Goal: Task Accomplishment & Management: Complete application form

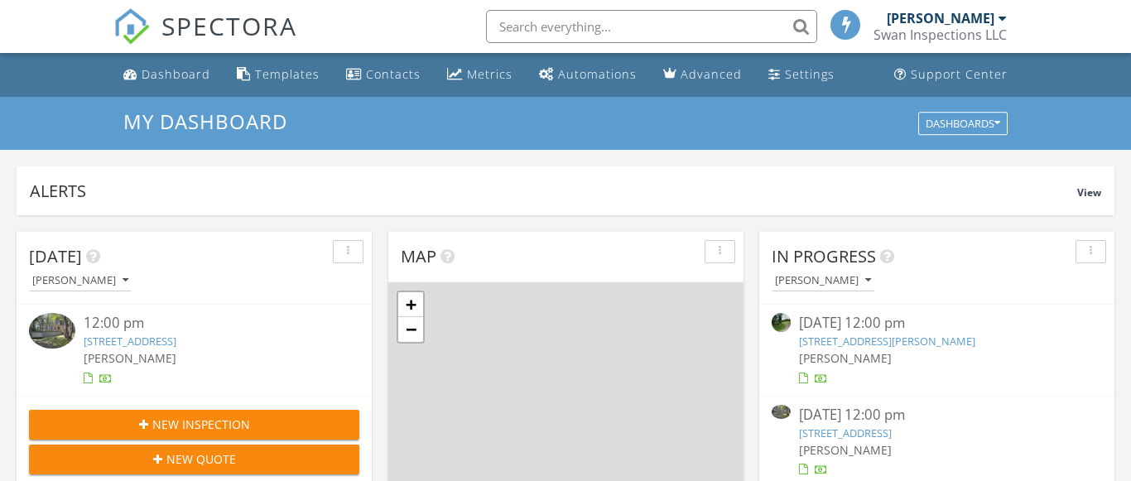
scroll to position [1507, 1131]
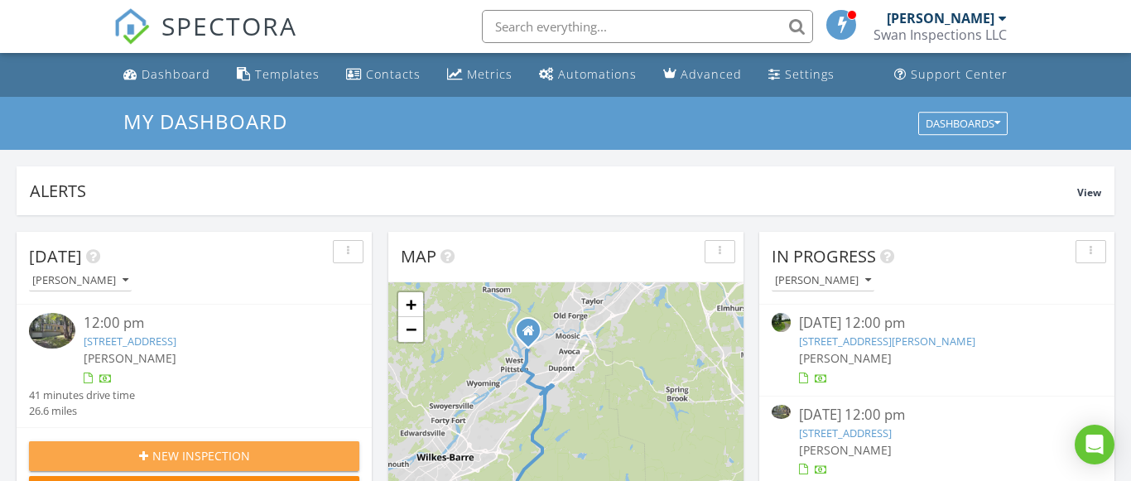
click at [263, 459] on div "New Inspection" at bounding box center [194, 455] width 304 height 17
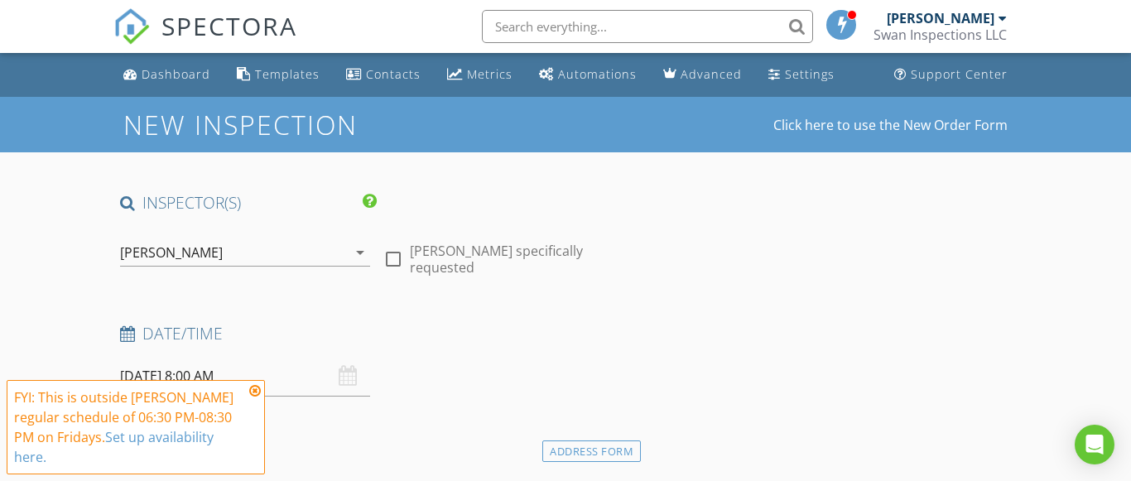
click at [259, 396] on icon at bounding box center [255, 390] width 12 height 13
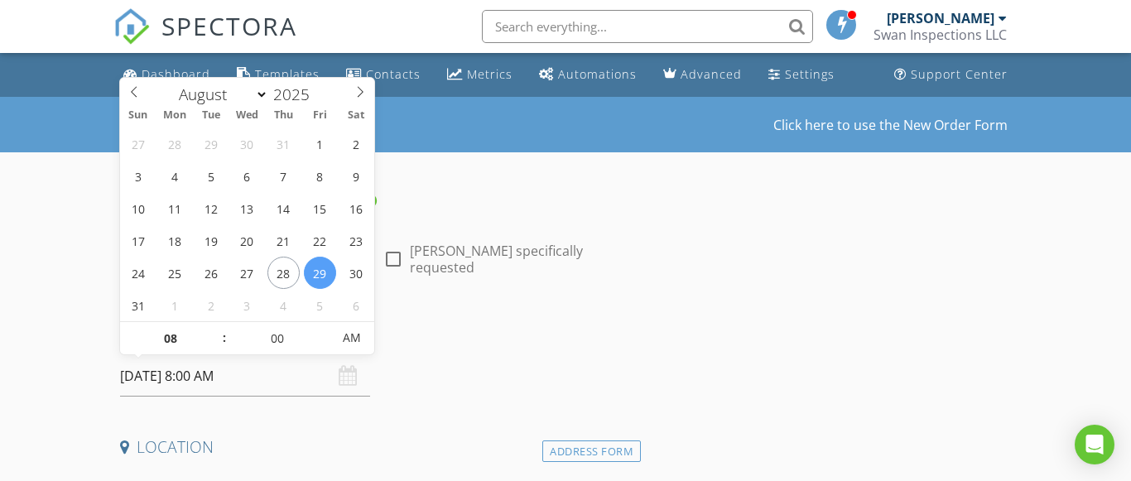
click at [240, 382] on input "08/29/2025 8:00 AM" at bounding box center [245, 376] width 251 height 41
type input "09"
type input "08/29/2025 9:00 AM"
click at [215, 328] on span at bounding box center [216, 330] width 12 height 17
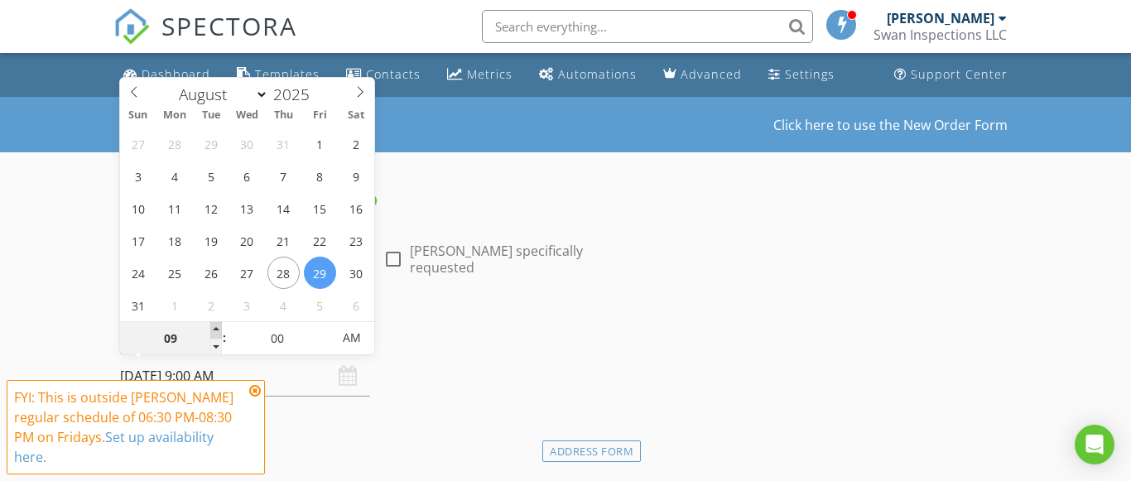
type input "10"
type input "08/29/2025 10:00 AM"
click at [215, 328] on span at bounding box center [216, 330] width 12 height 17
click at [257, 391] on icon at bounding box center [255, 390] width 12 height 13
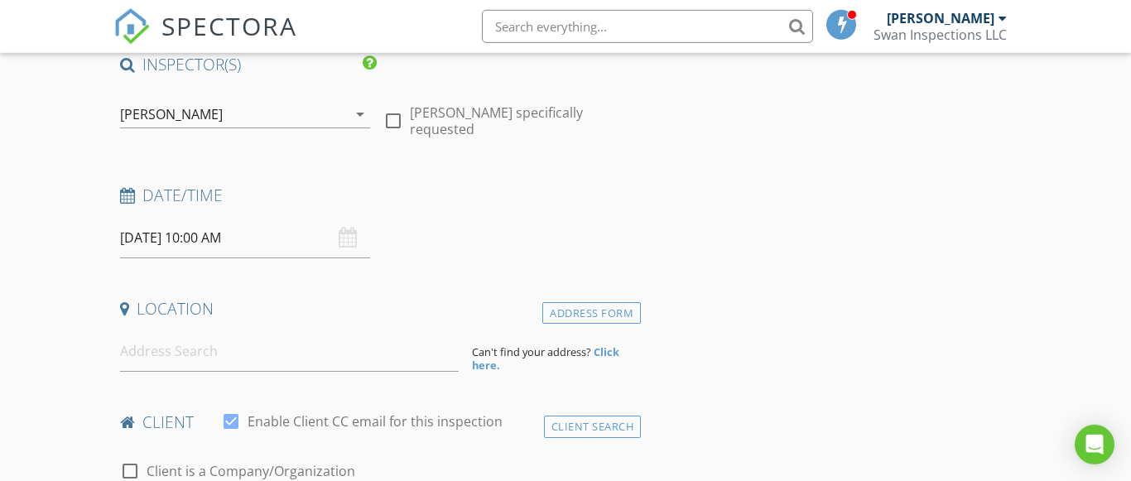
scroll to position [171, 0]
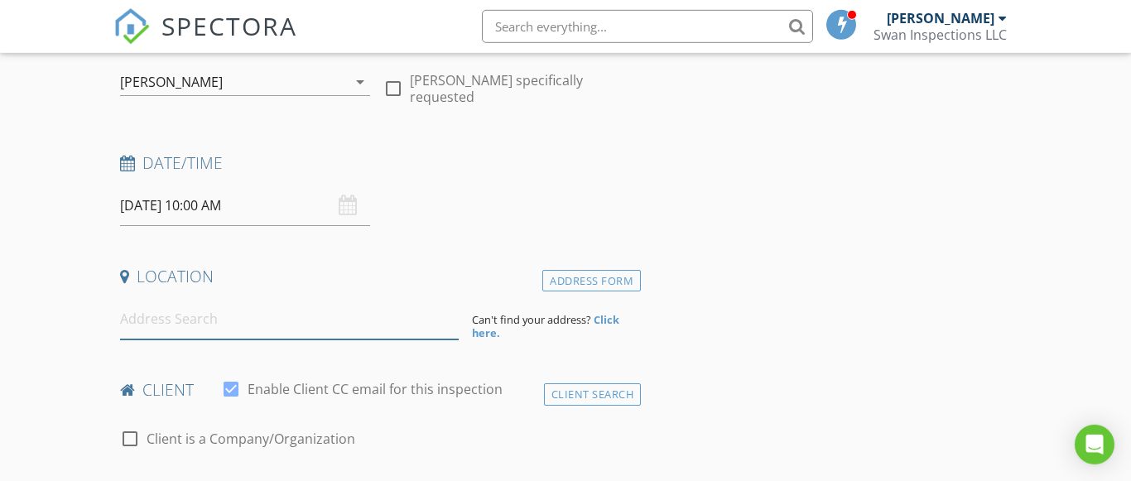
click at [127, 324] on input at bounding box center [289, 319] width 339 height 41
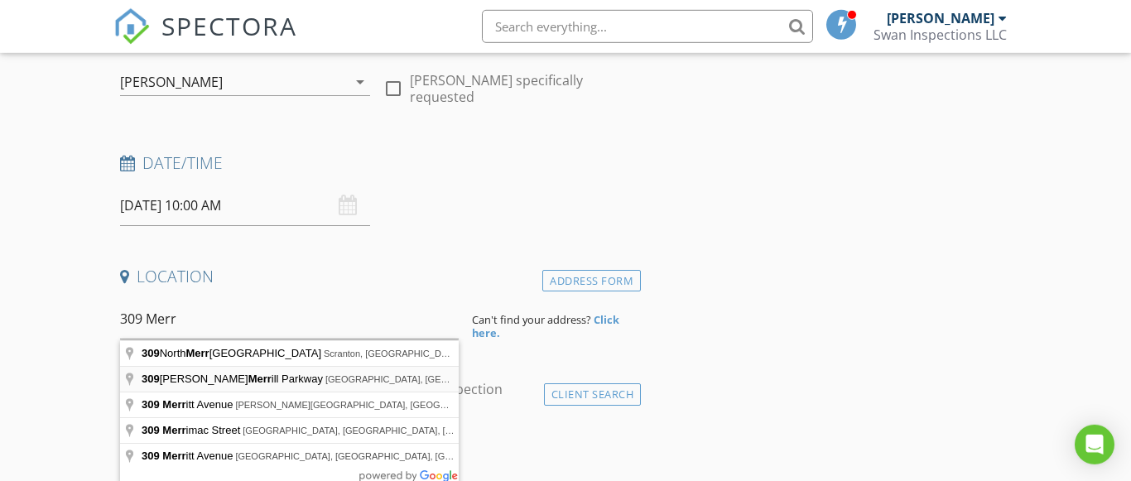
type input "309 John B Merrill Parkway, Towanda, PA, USA"
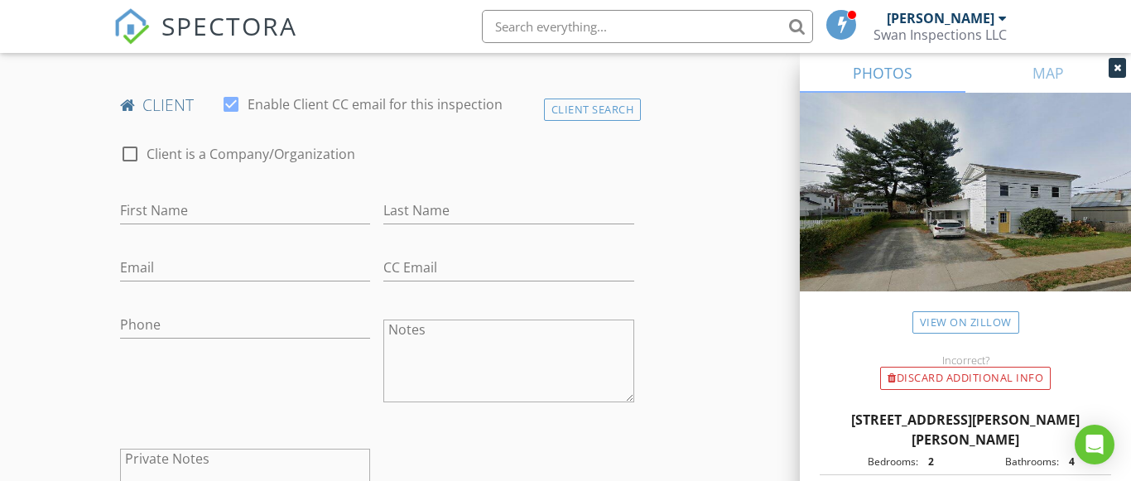
scroll to position [762, 0]
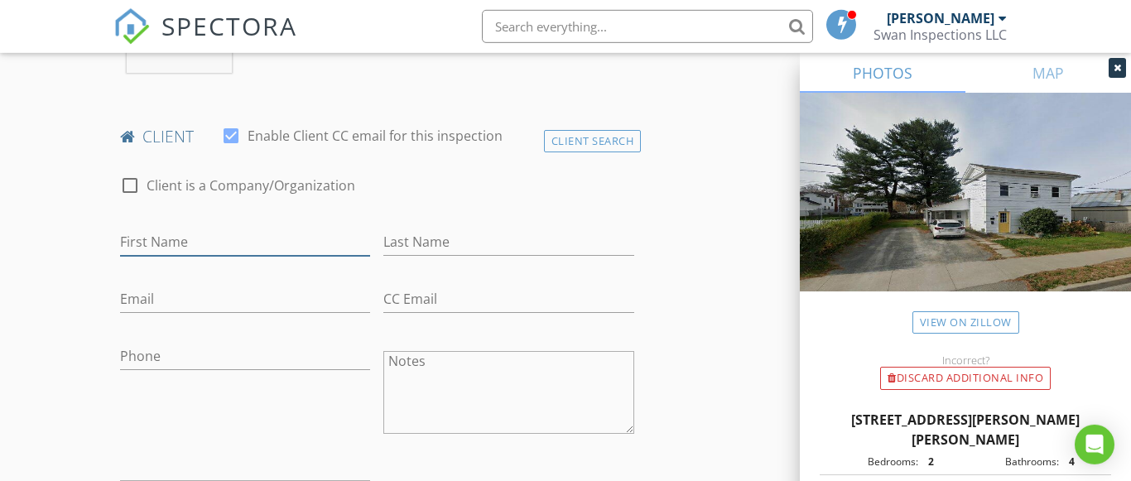
click at [259, 243] on input "First Name" at bounding box center [245, 241] width 251 height 27
type input "David"
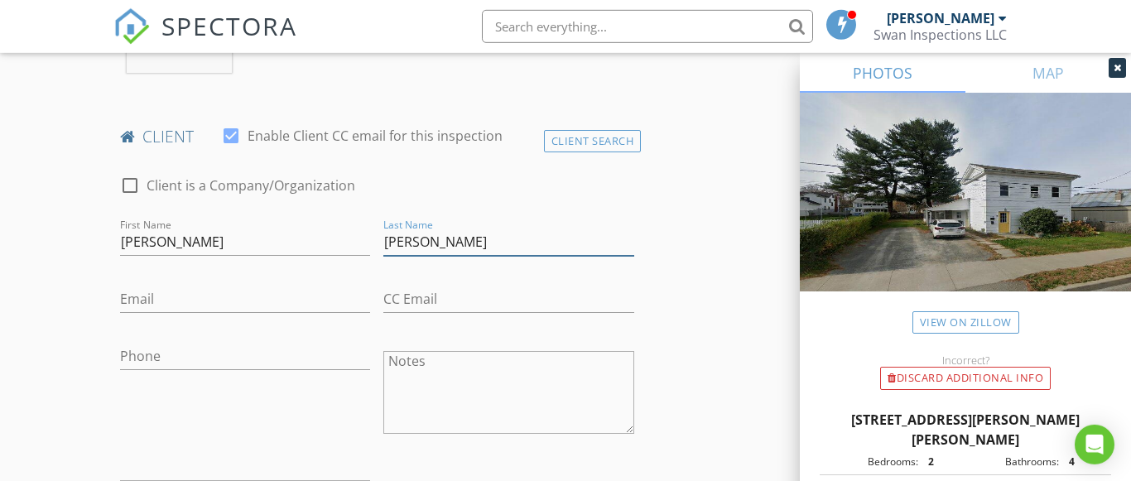
type input "Yoder"
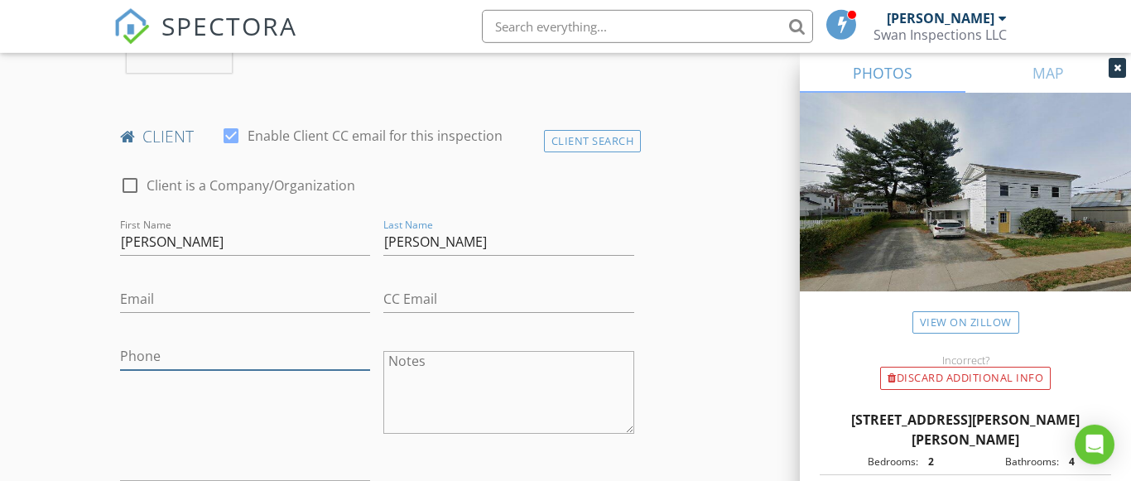
click at [157, 348] on input "Phone" at bounding box center [245, 356] width 251 height 27
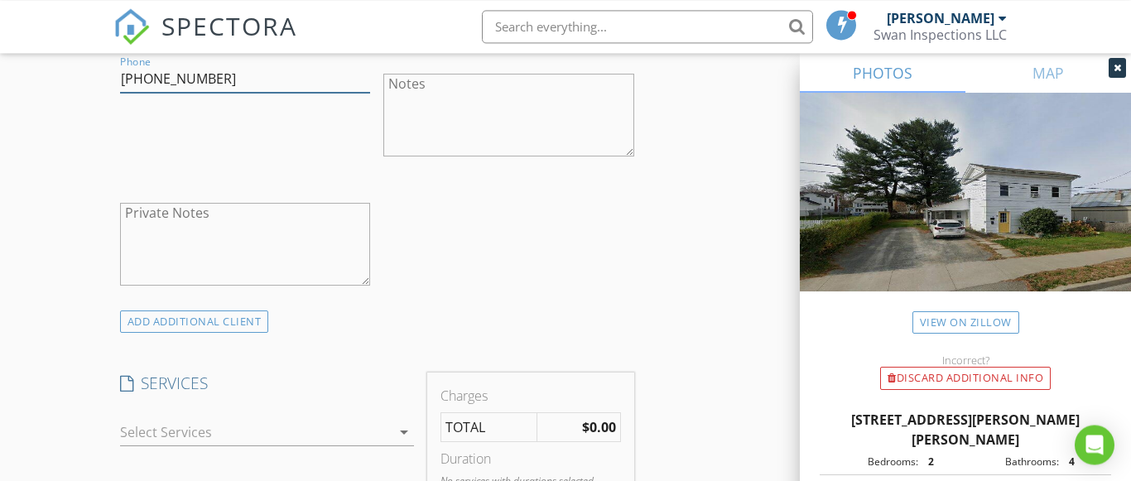
scroll to position [1133, 0]
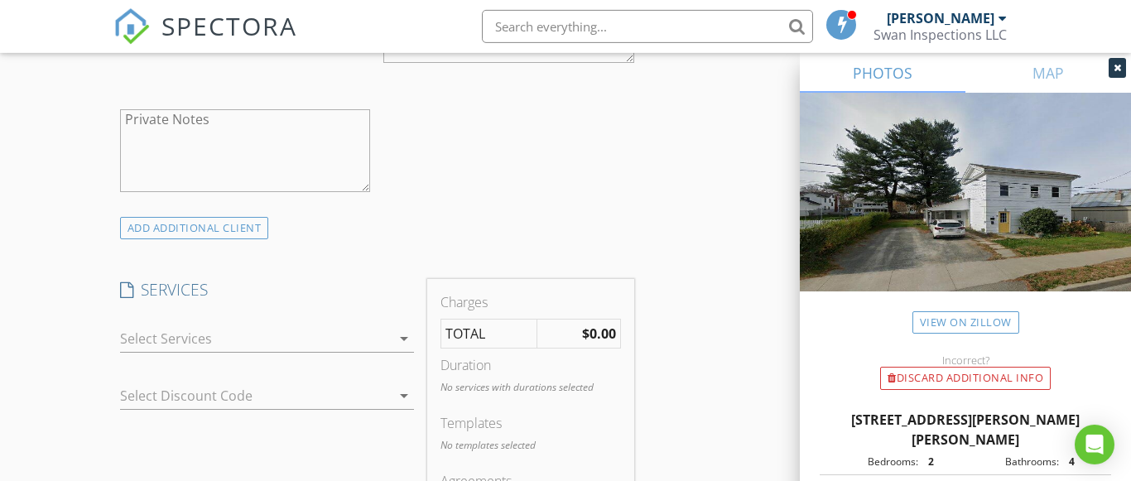
type input "267-466-7808"
click at [399, 326] on div "arrow_drop_down" at bounding box center [267, 338] width 295 height 27
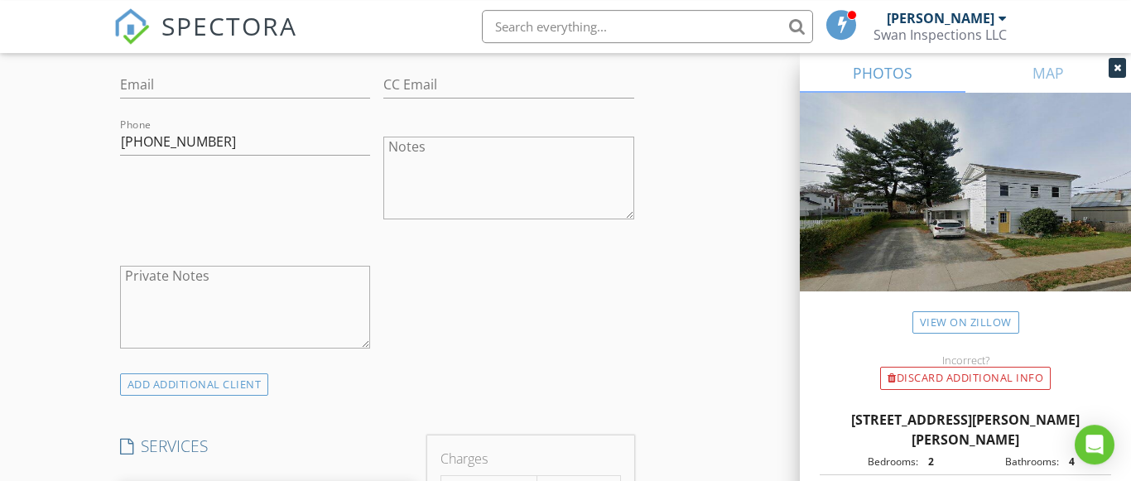
scroll to position [972, 0]
click at [262, 96] on input "Email" at bounding box center [245, 89] width 251 height 27
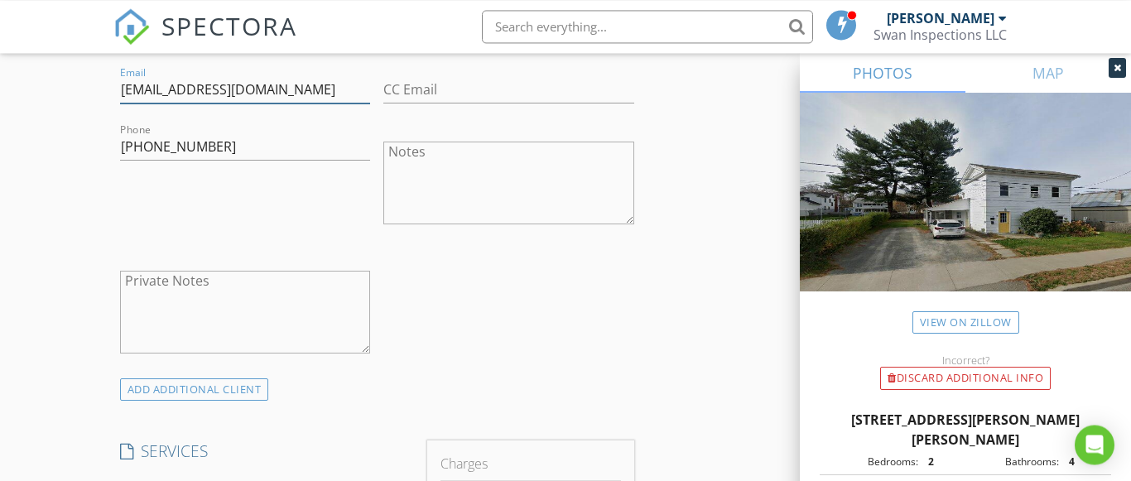
type input "dave65live@gmail.com"
click at [213, 209] on div "Phone 267-466-7808" at bounding box center [245, 184] width 264 height 129
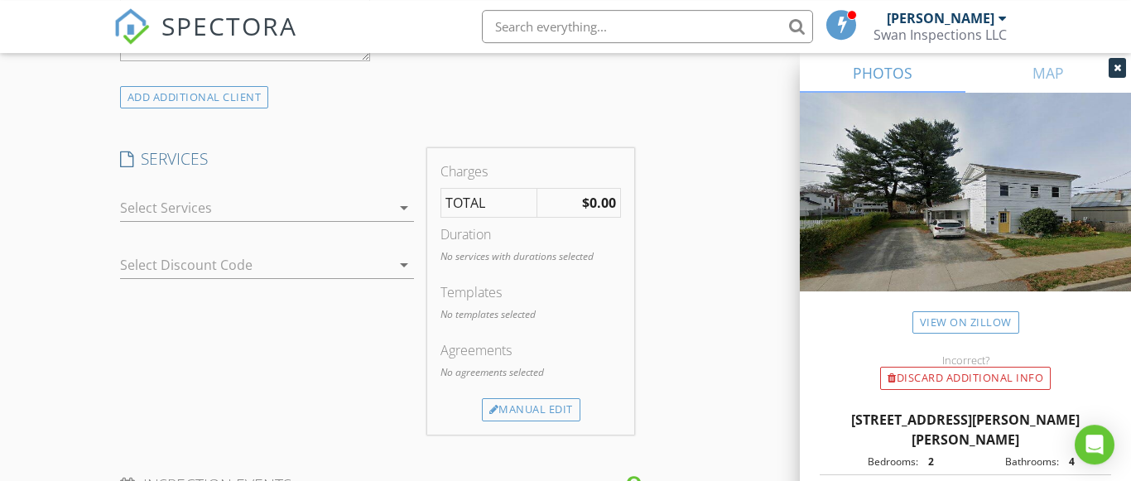
scroll to position [1253, 0]
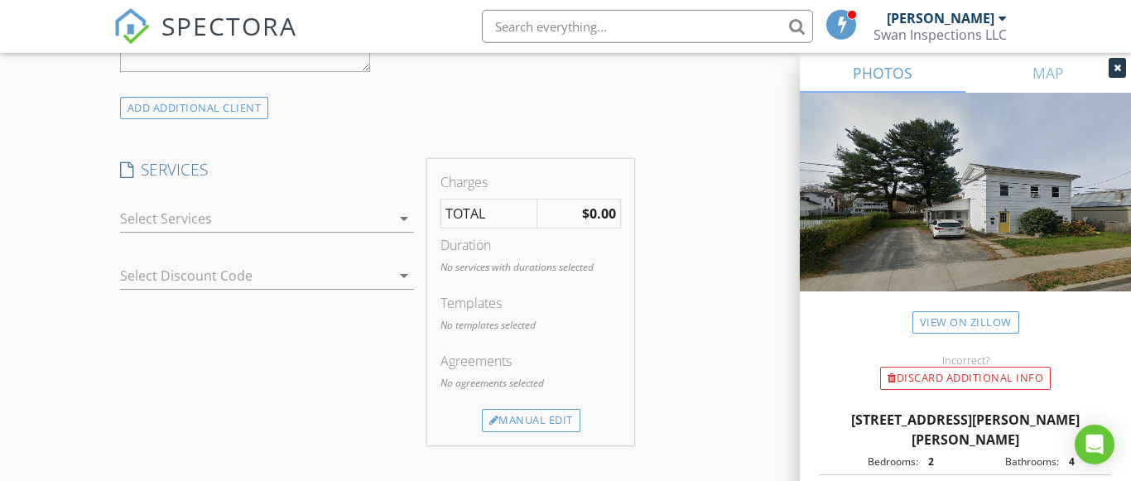
click at [403, 219] on icon "arrow_drop_down" at bounding box center [404, 219] width 20 height 20
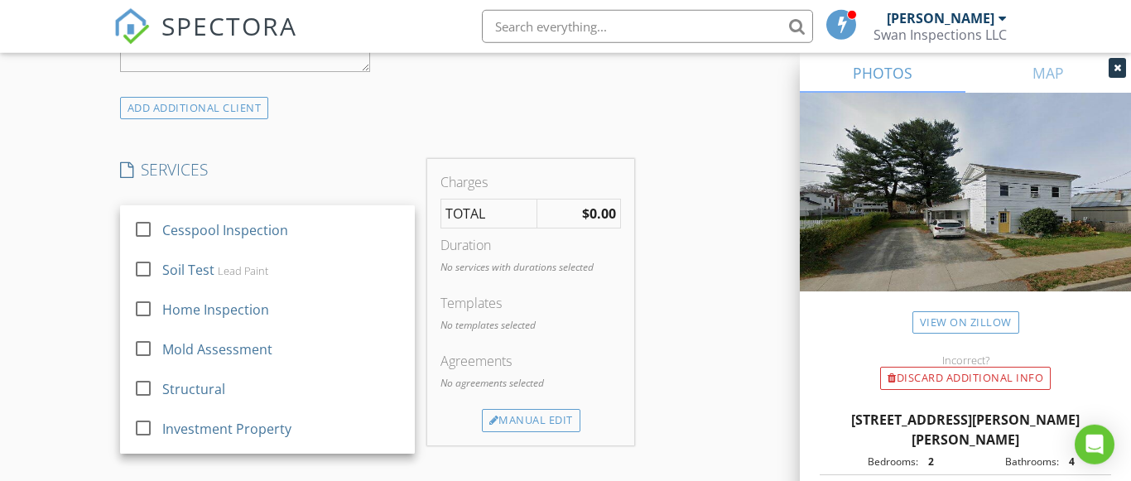
scroll to position [1010, 0]
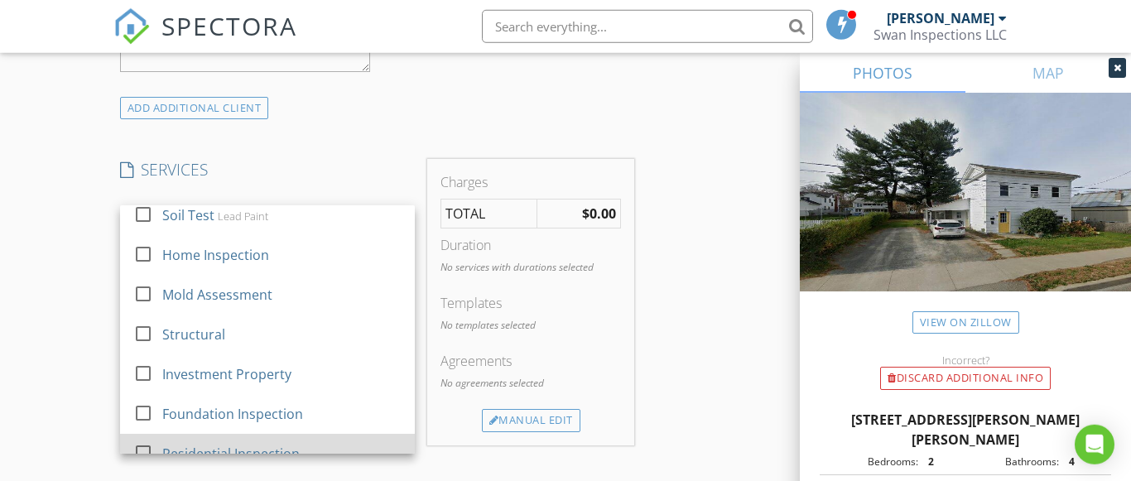
click at [348, 437] on div "Residential Inspection" at bounding box center [281, 453] width 239 height 33
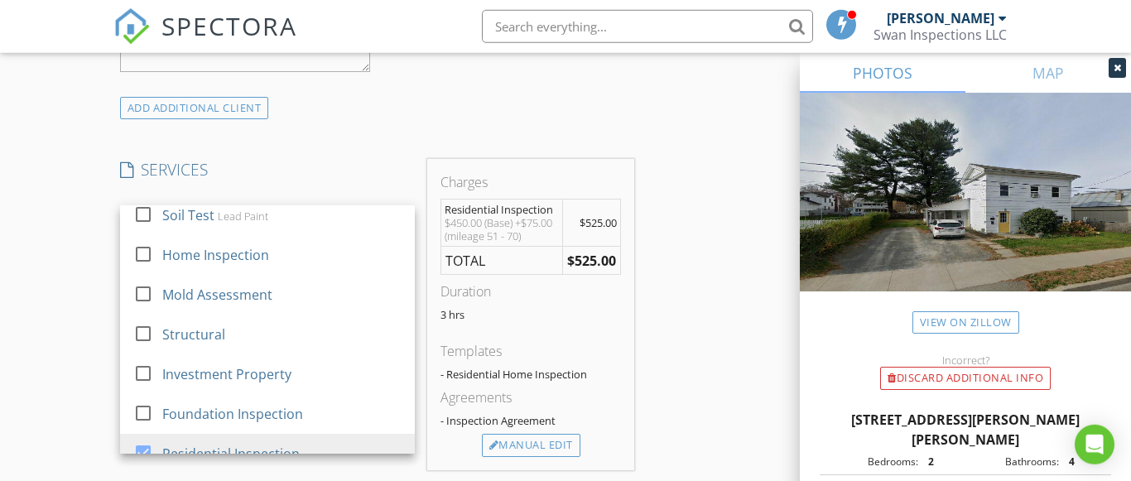
click at [758, 305] on div "INSPECTOR(S) check_box Paul Swiontek PRIMARY Paul Swiontek arrow_drop_down chec…" at bounding box center [565, 308] width 905 height 2739
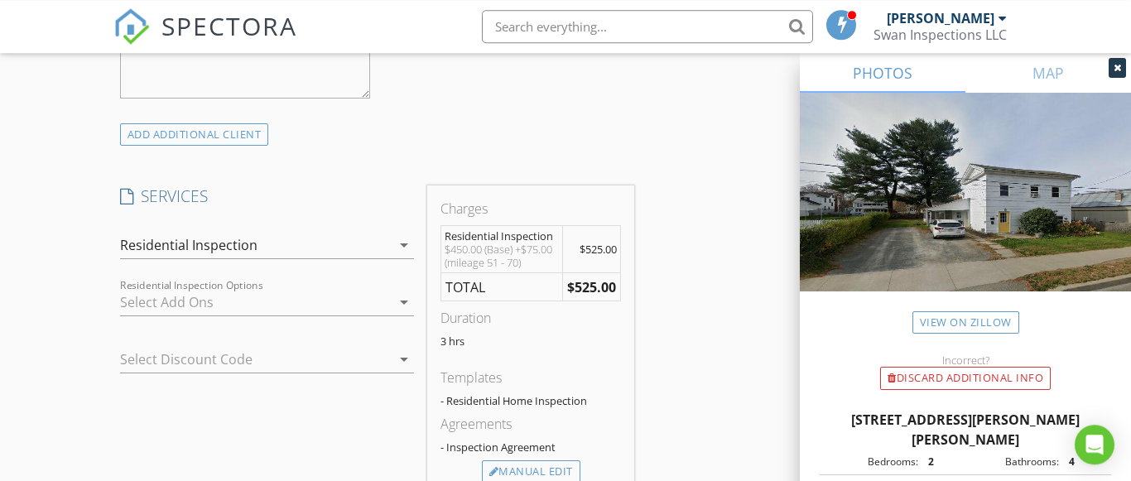
scroll to position [1337, 0]
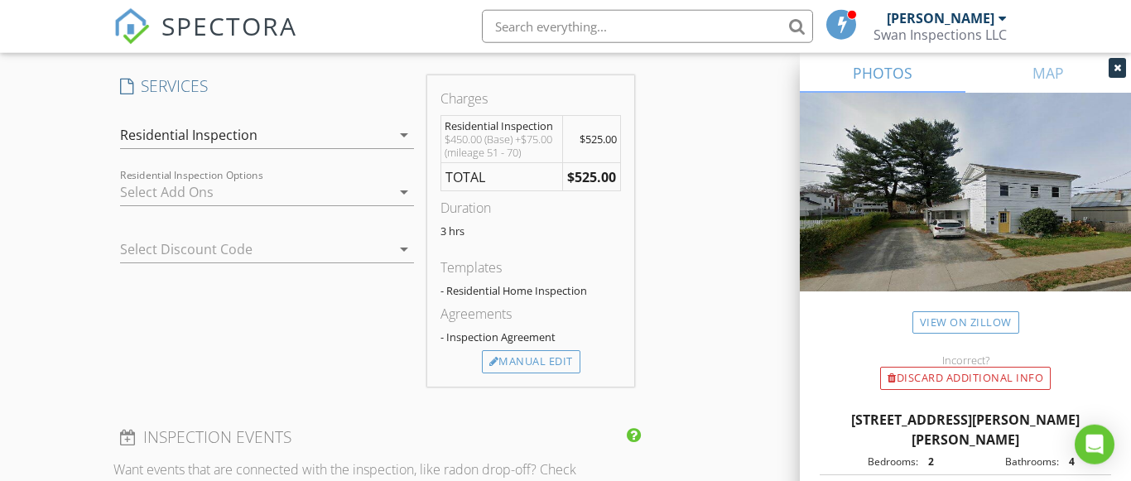
click at [398, 188] on icon "arrow_drop_down" at bounding box center [404, 192] width 20 height 20
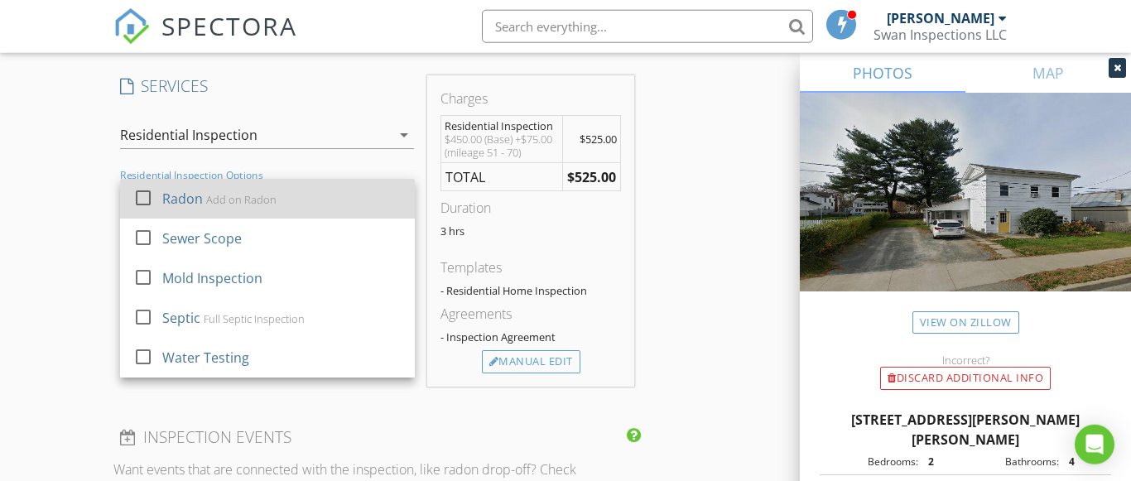
click at [143, 190] on div at bounding box center [143, 198] width 28 height 28
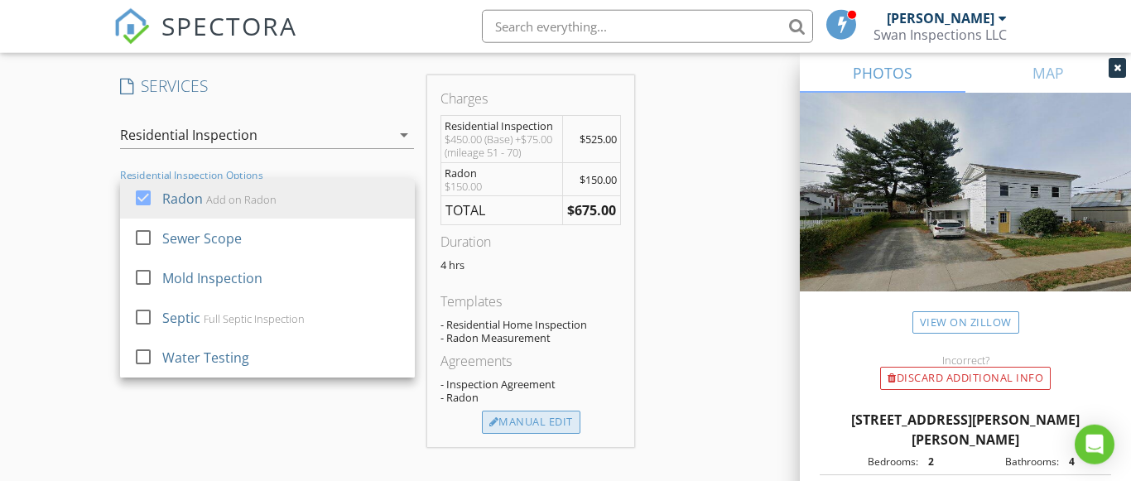
click at [501, 418] on div "Manual Edit" at bounding box center [531, 422] width 98 height 23
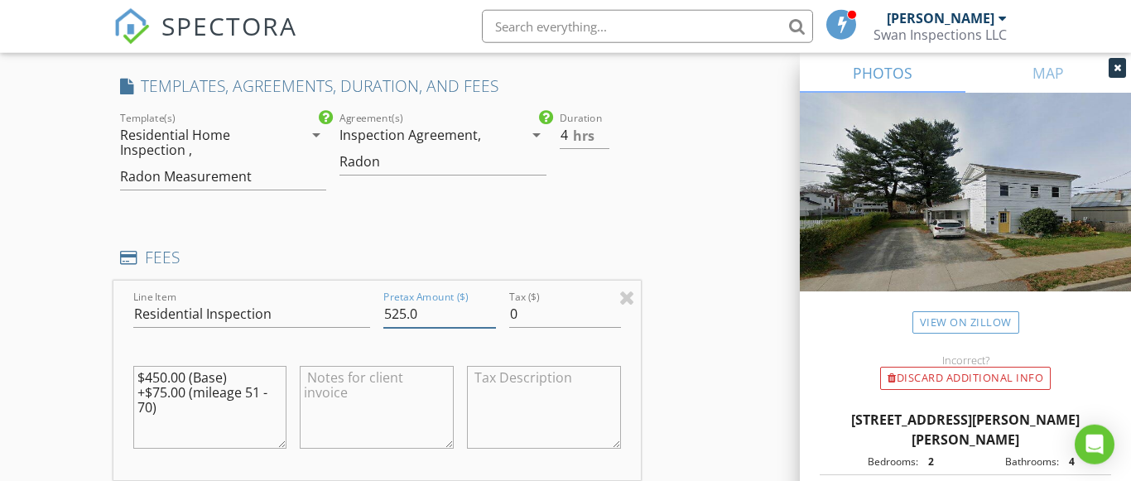
drag, startPoint x: 420, startPoint y: 312, endPoint x: 343, endPoint y: 312, distance: 76.1
click at [383, 312] on input "525.0" at bounding box center [439, 313] width 112 height 27
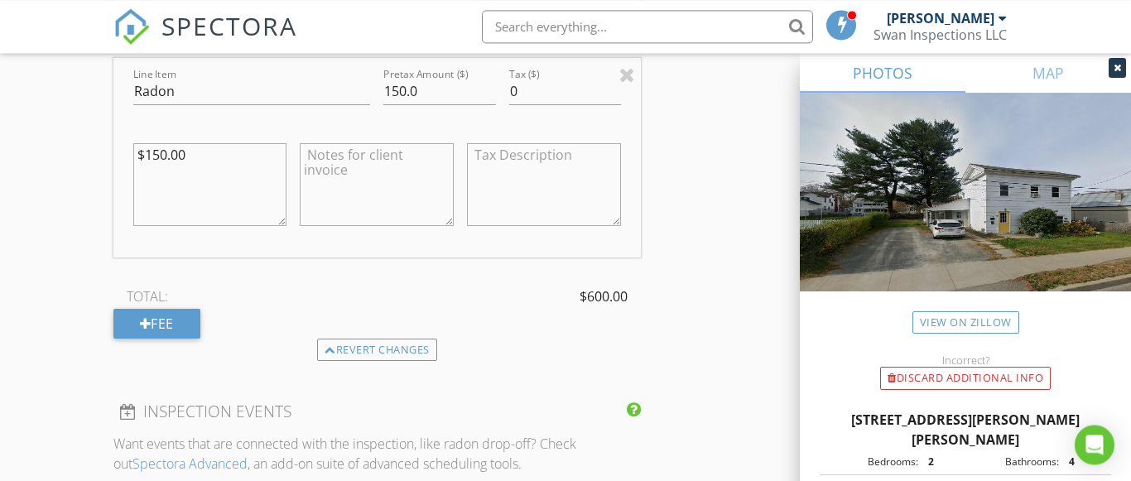
scroll to position [1767, 0]
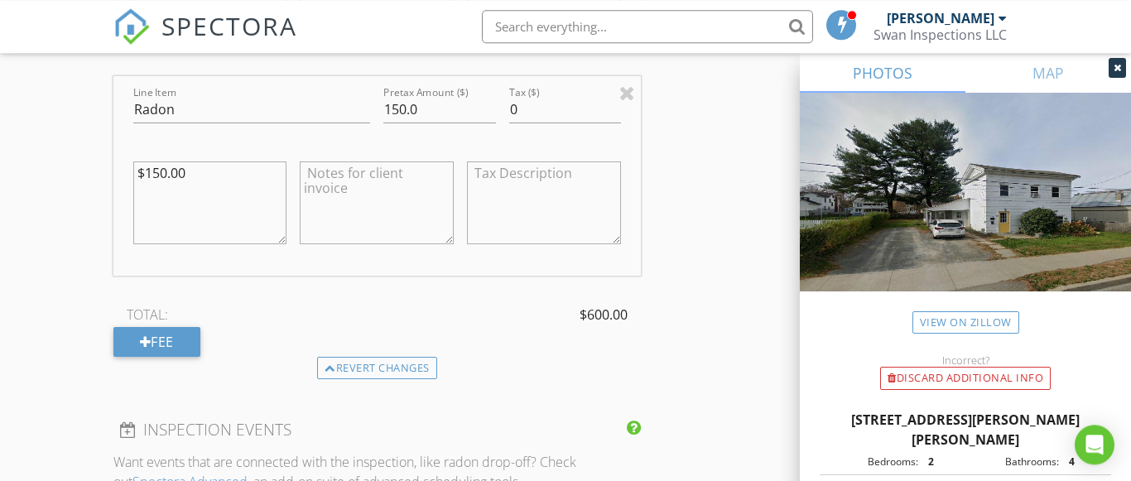
type input "450"
drag, startPoint x: 430, startPoint y: 103, endPoint x: 348, endPoint y: 112, distance: 81.5
click at [383, 112] on input "150.0" at bounding box center [439, 109] width 112 height 27
type input "125"
click at [717, 186] on div "INSPECTOR(S) check_box Paul Swiontek PRIMARY Paul Swiontek arrow_drop_down chec…" at bounding box center [565, 6] width 905 height 3162
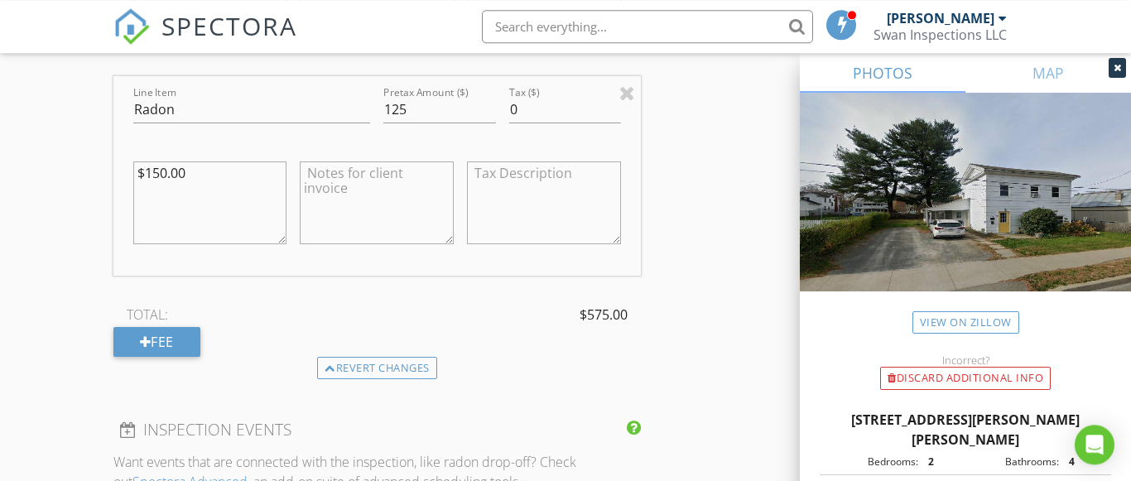
click at [717, 186] on div "INSPECTOR(S) check_box Paul Swiontek PRIMARY Paul Swiontek arrow_drop_down chec…" at bounding box center [565, 6] width 905 height 3162
click at [772, 202] on div "INSPECTOR(S) check_box Paul Swiontek PRIMARY Paul Swiontek arrow_drop_down chec…" at bounding box center [565, 6] width 905 height 3162
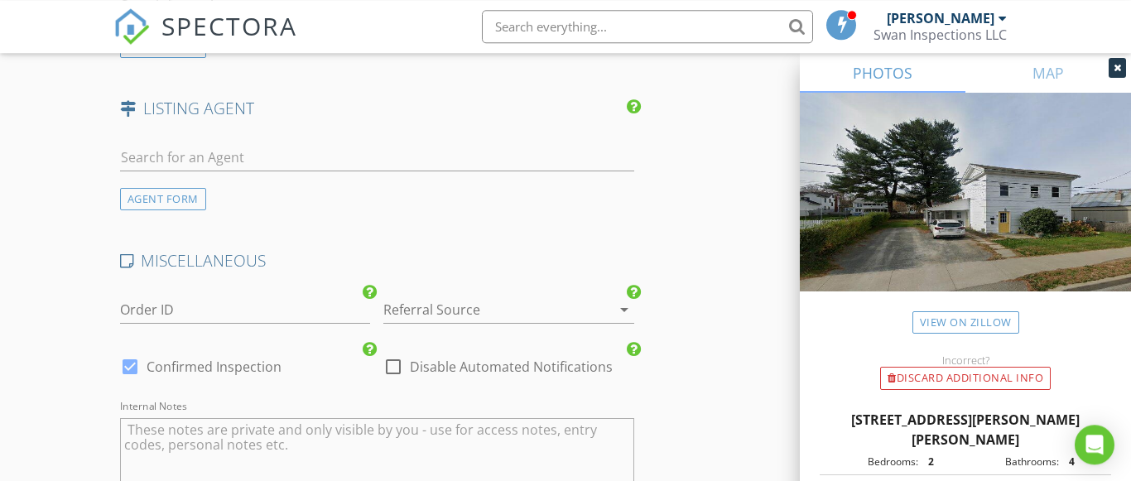
scroll to position [2575, 0]
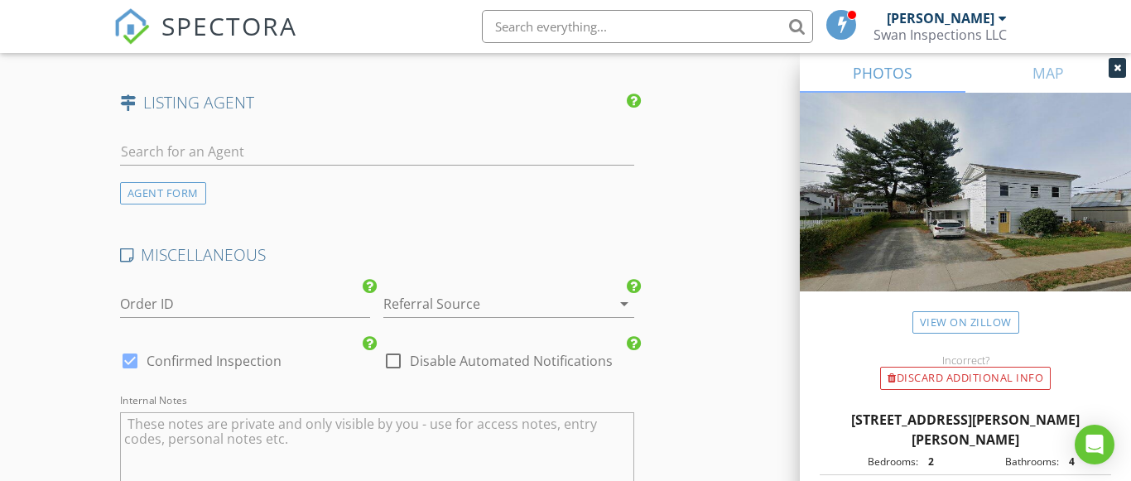
click at [627, 305] on icon "arrow_drop_down" at bounding box center [624, 304] width 20 height 20
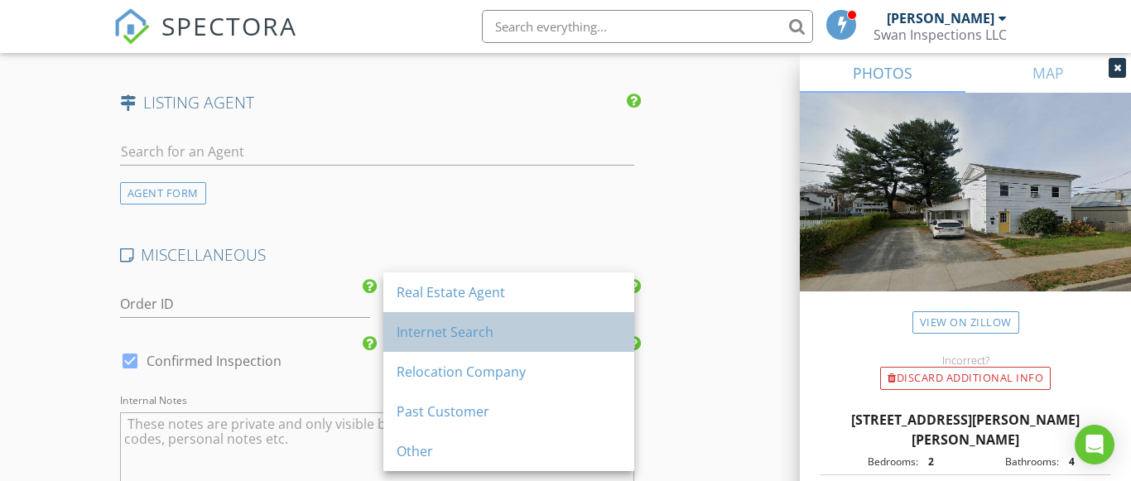
click at [580, 323] on div "Internet Search" at bounding box center [508, 332] width 224 height 20
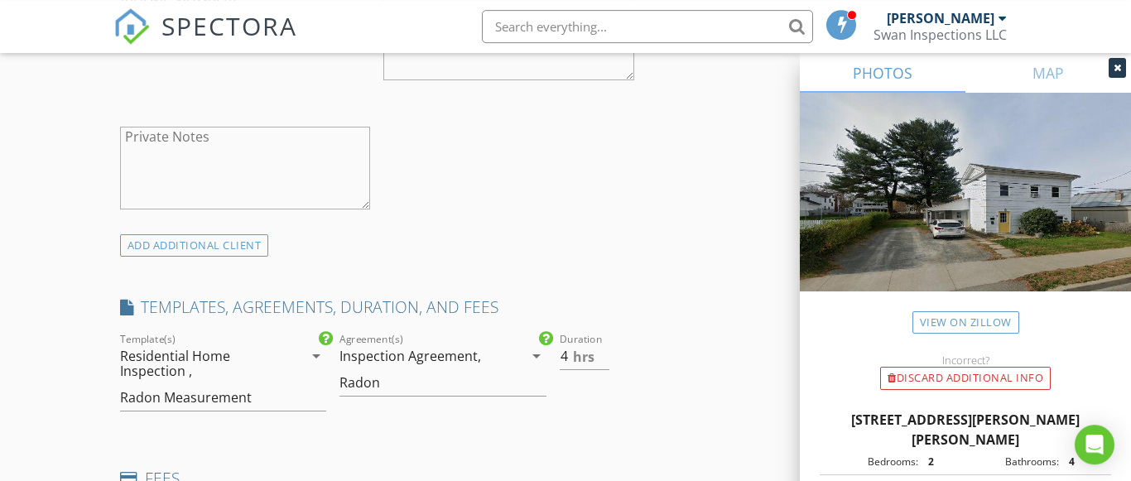
scroll to position [1122, 0]
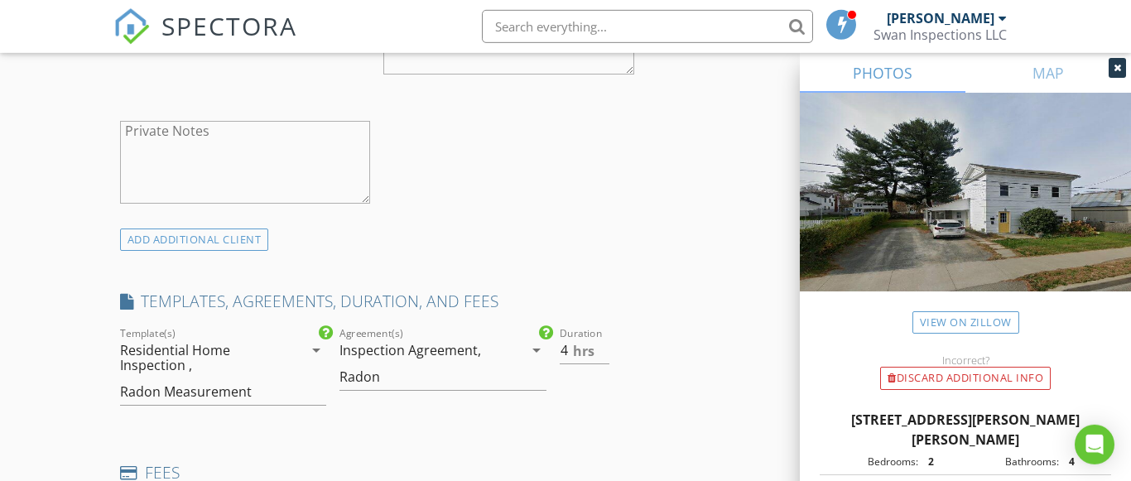
click at [305, 350] on div "arrow_drop_down" at bounding box center [314, 350] width 23 height 20
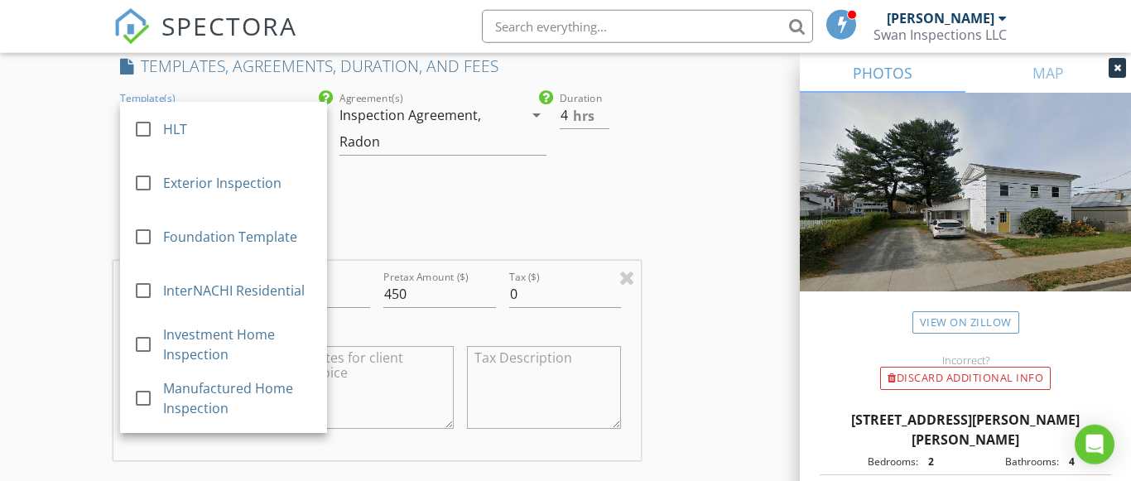
scroll to position [1345, 0]
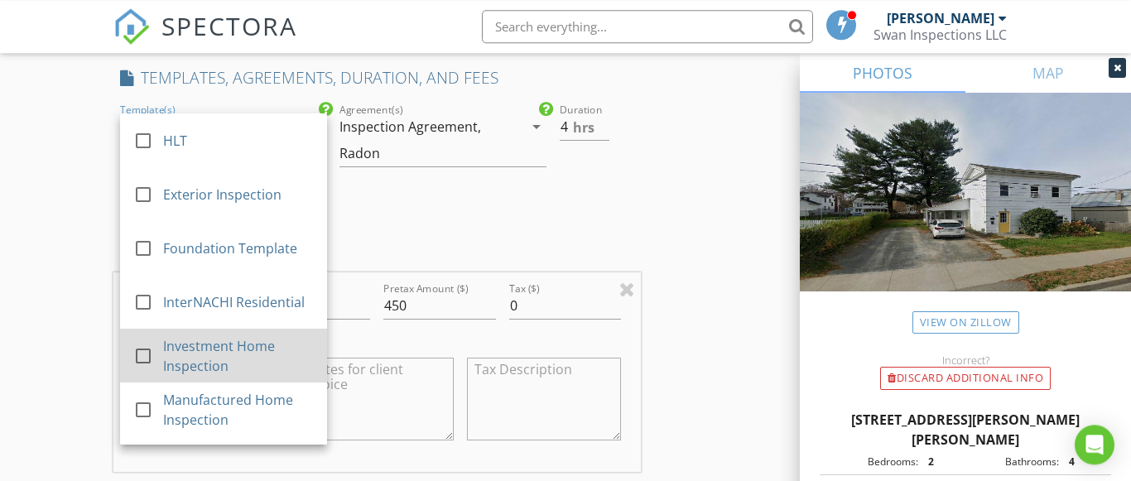
click at [150, 352] on div at bounding box center [143, 356] width 28 height 28
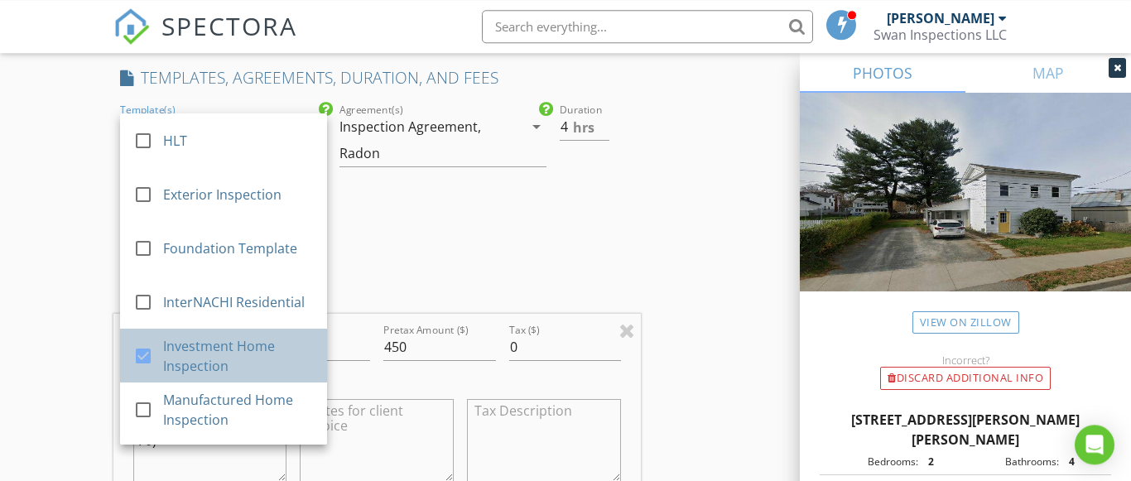
click at [176, 353] on div "Investment Home Inspection" at bounding box center [238, 356] width 151 height 40
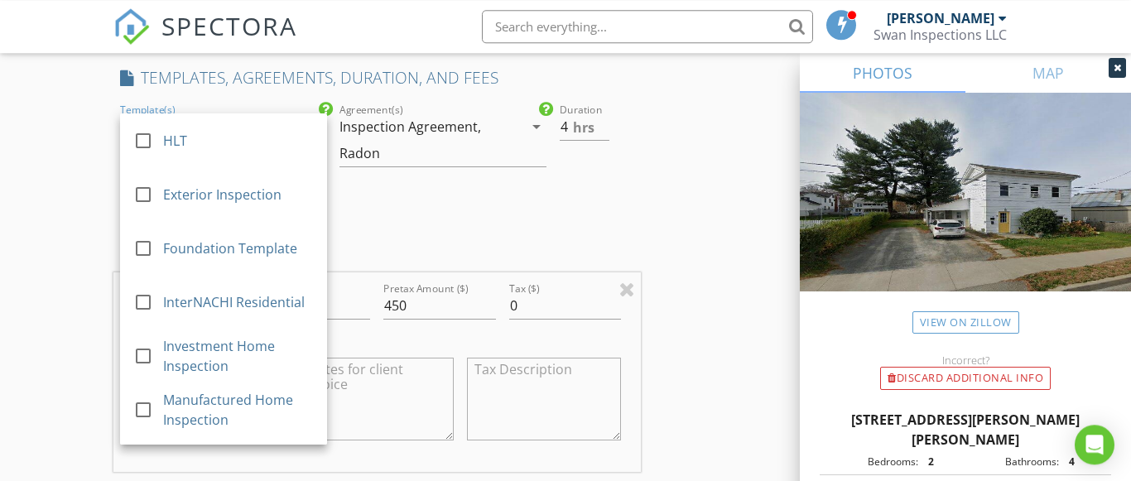
click at [648, 176] on div "INSPECTOR(S) check_box Paul Swiontek PRIMARY Paul Swiontek arrow_drop_down chec…" at bounding box center [565, 428] width 905 height 3162
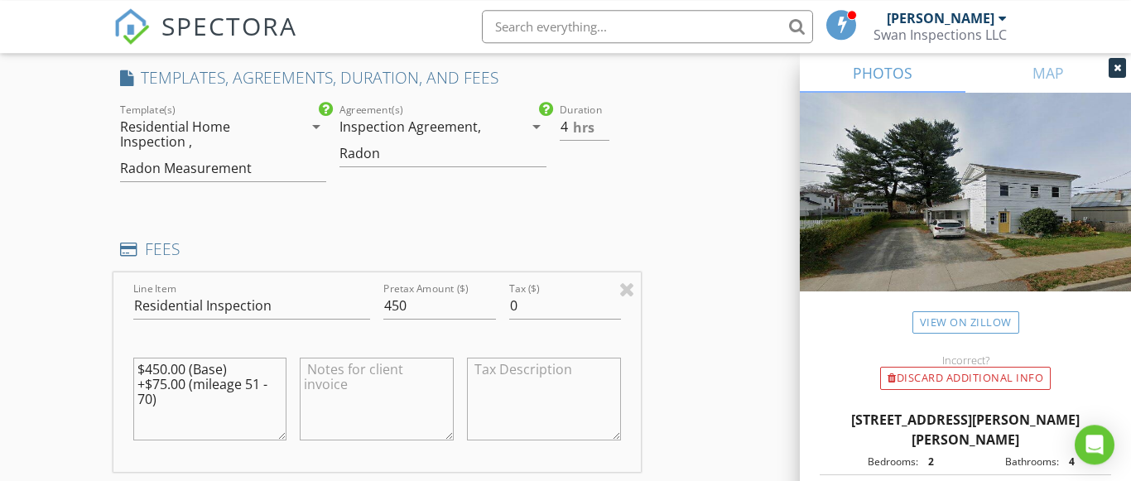
click at [315, 125] on icon "arrow_drop_down" at bounding box center [316, 127] width 20 height 20
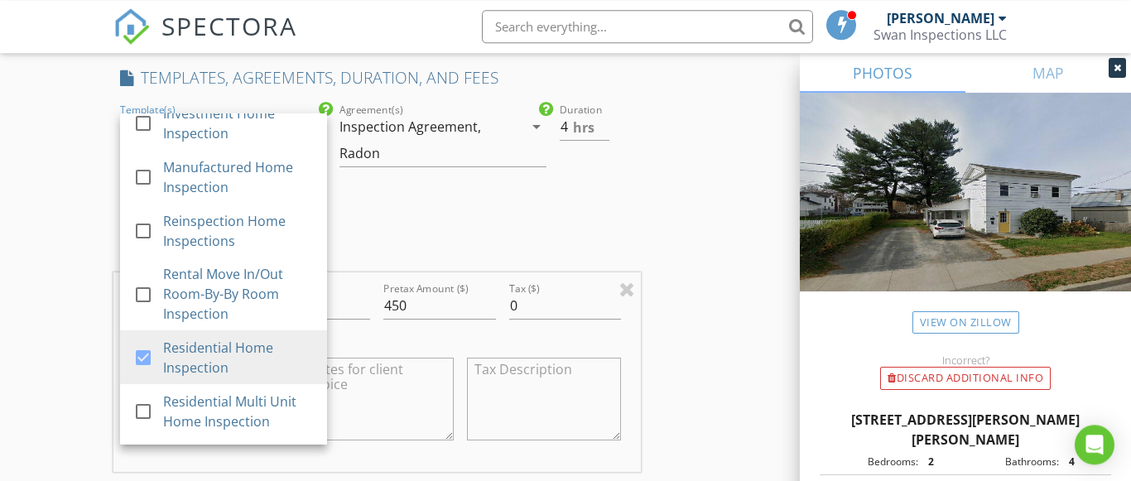
scroll to position [229, 0]
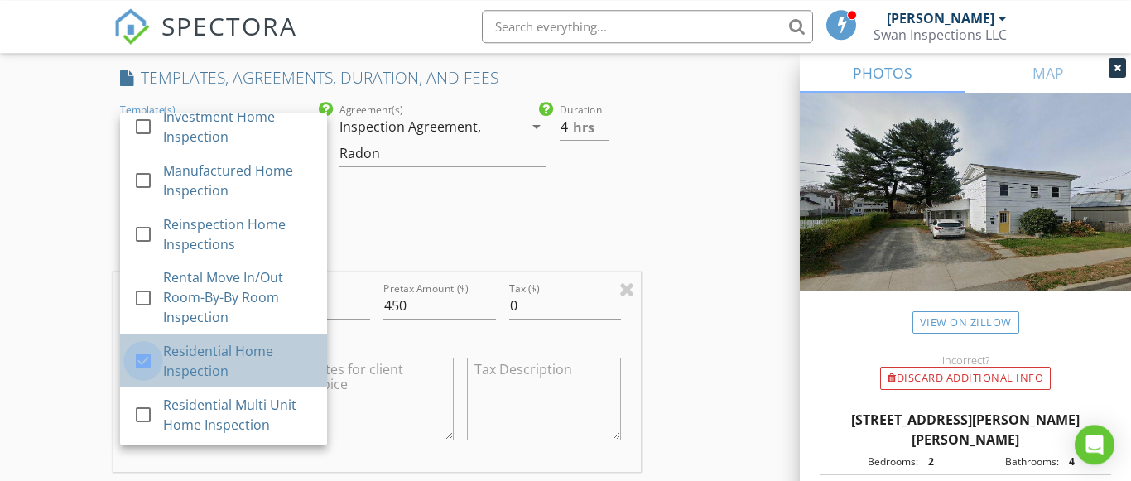
click at [142, 363] on div at bounding box center [143, 361] width 28 height 28
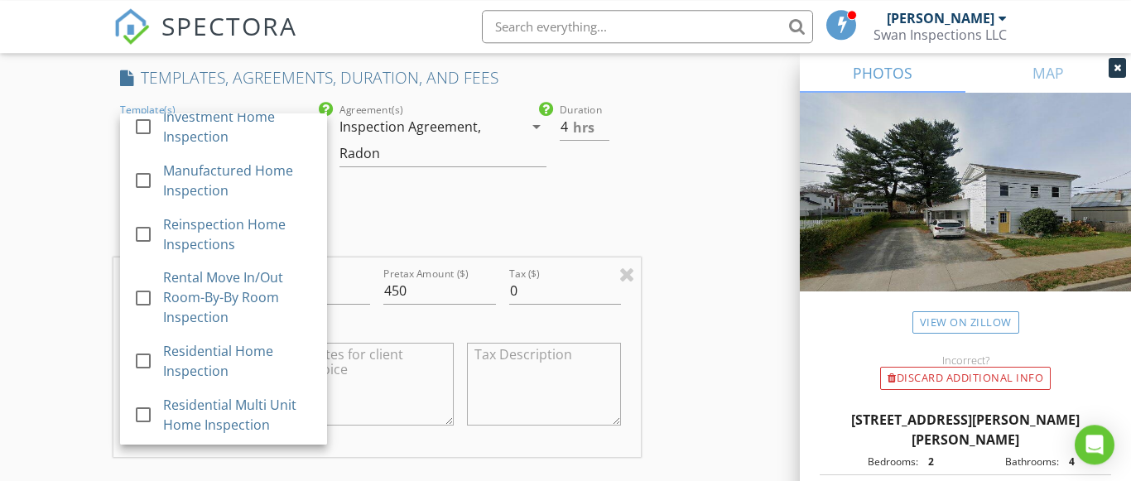
click at [420, 210] on div "INSPECTOR(S) check_box Paul Swiontek PRIMARY Paul Swiontek arrow_drop_down chec…" at bounding box center [376, 372] width 527 height 3050
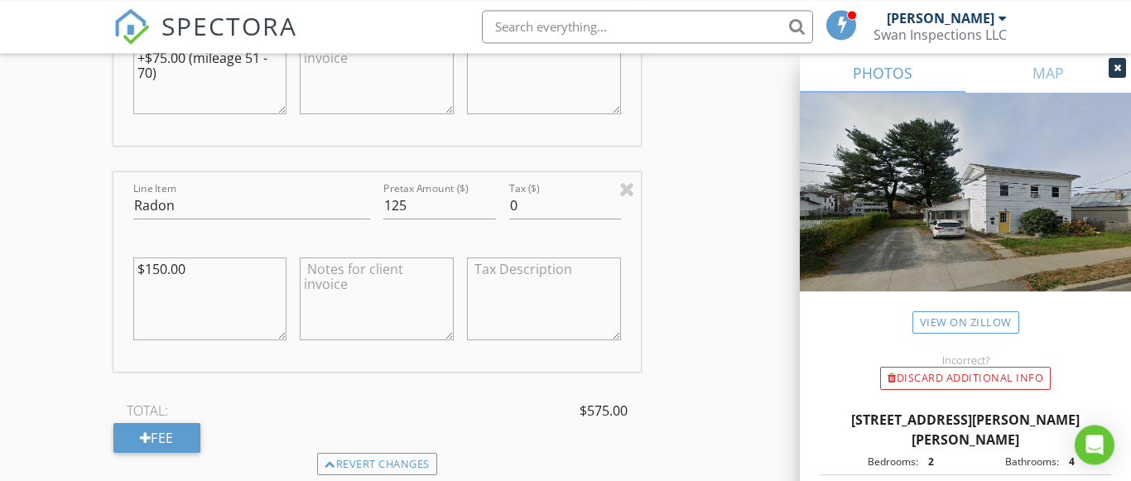
scroll to position [1674, 0]
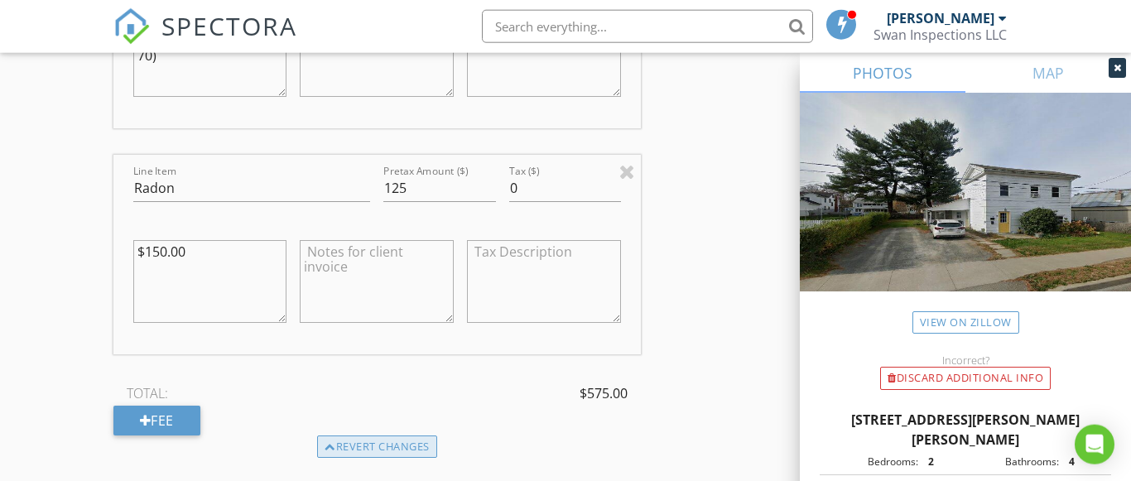
click at [420, 443] on div "Revert changes" at bounding box center [377, 446] width 120 height 23
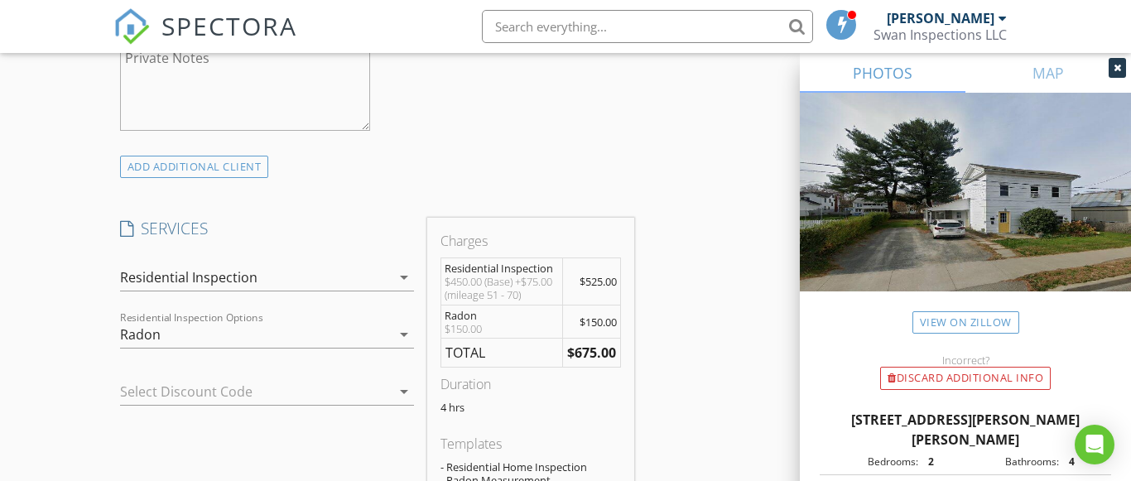
scroll to position [1200, 0]
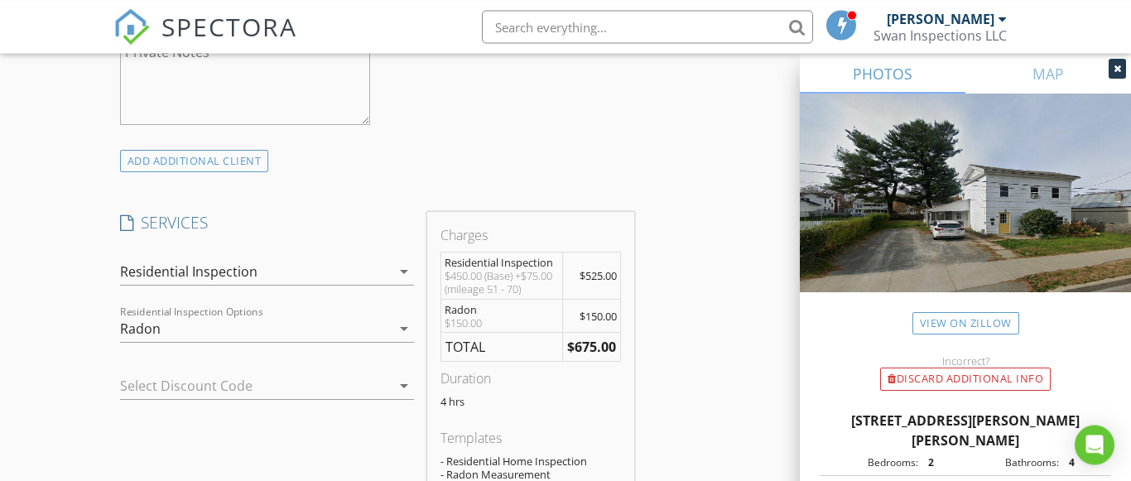
click at [403, 271] on icon "arrow_drop_down" at bounding box center [404, 272] width 20 height 20
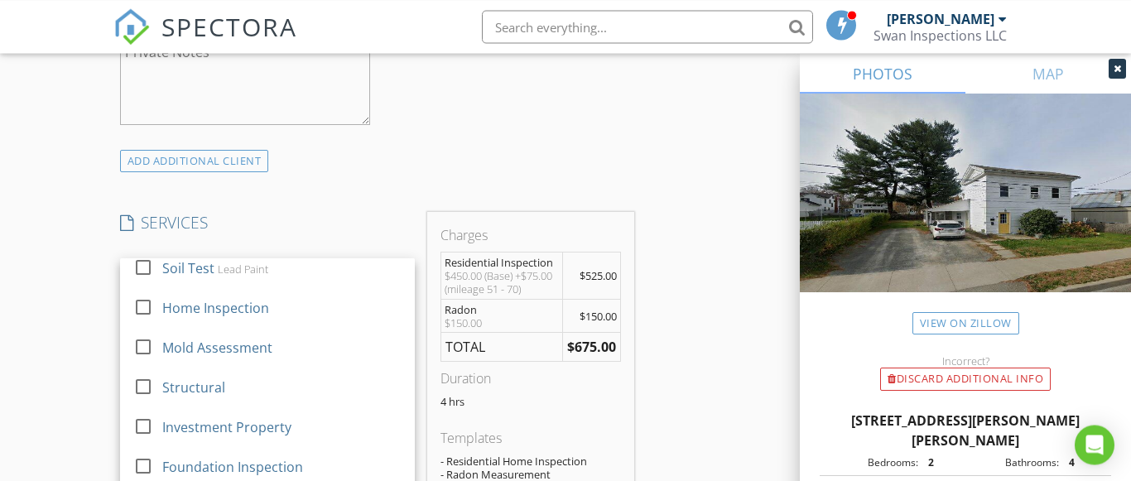
scroll to position [1010, 0]
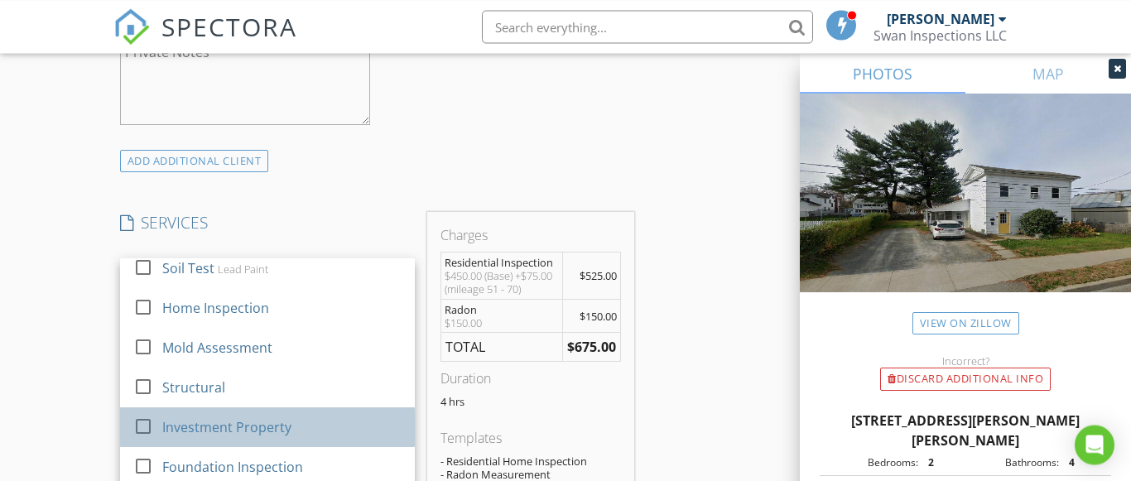
click at [249, 417] on div "Investment Property" at bounding box center [226, 427] width 129 height 20
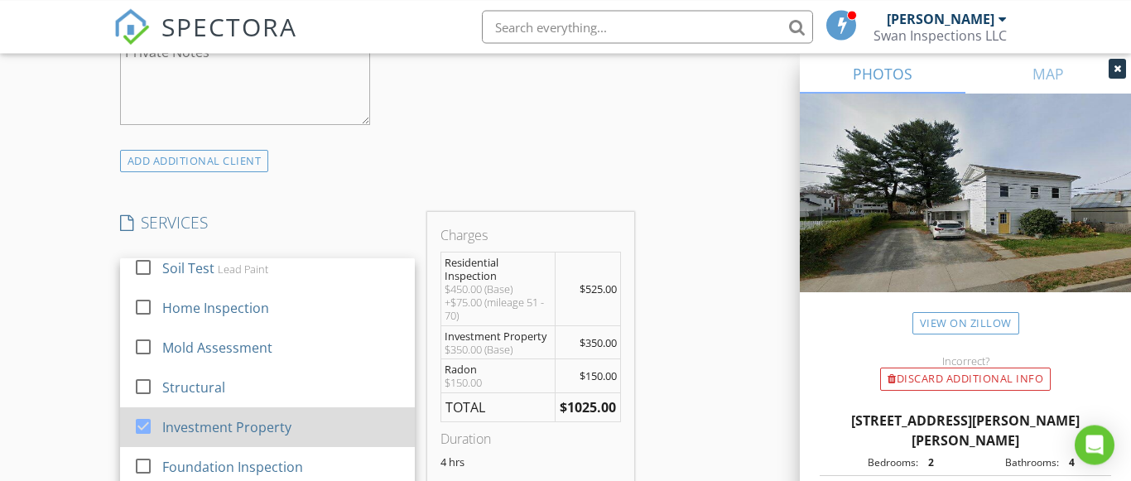
scroll to position [1199, 0]
click at [249, 418] on div "Investment Property" at bounding box center [226, 428] width 129 height 20
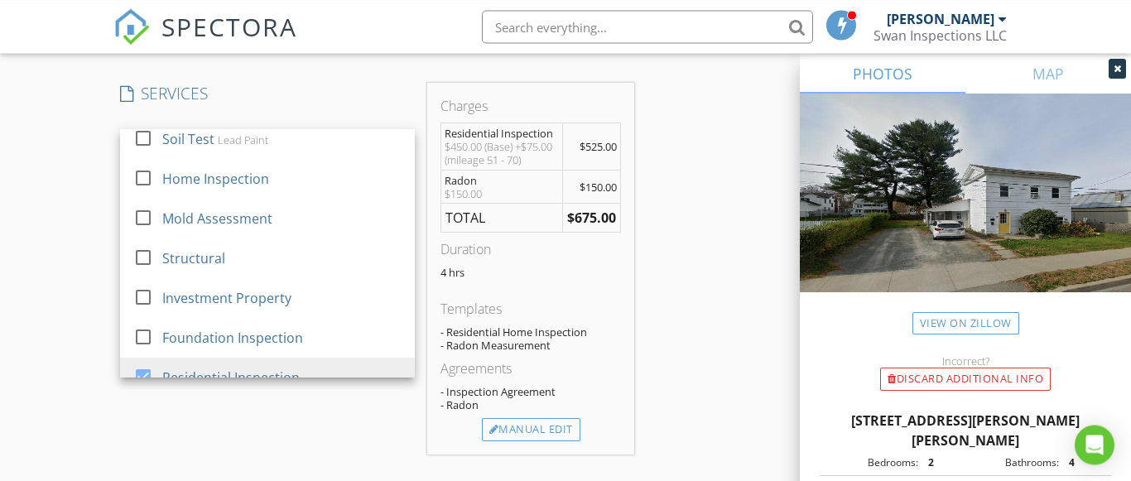
scroll to position [1340, 0]
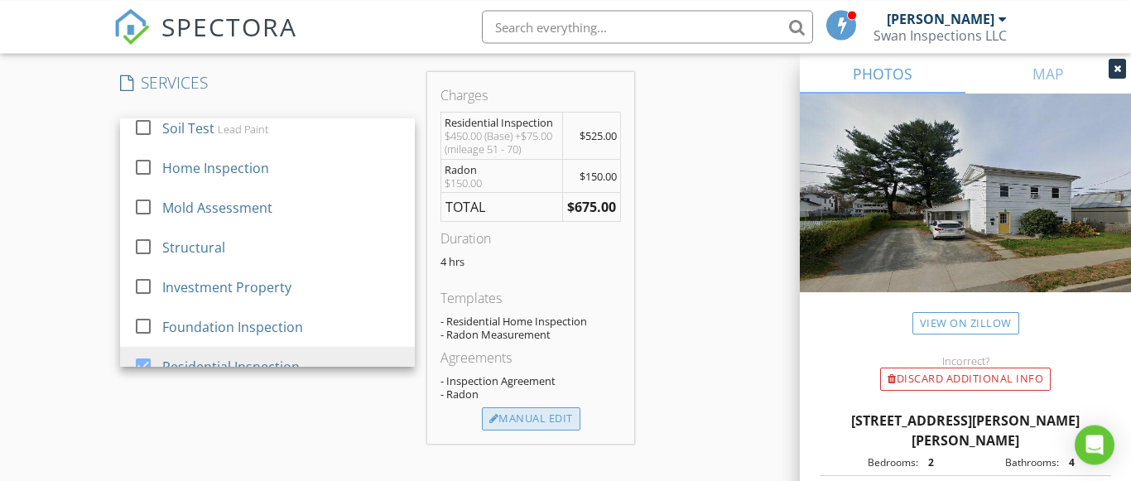
click at [544, 424] on div "Manual Edit" at bounding box center [531, 418] width 98 height 23
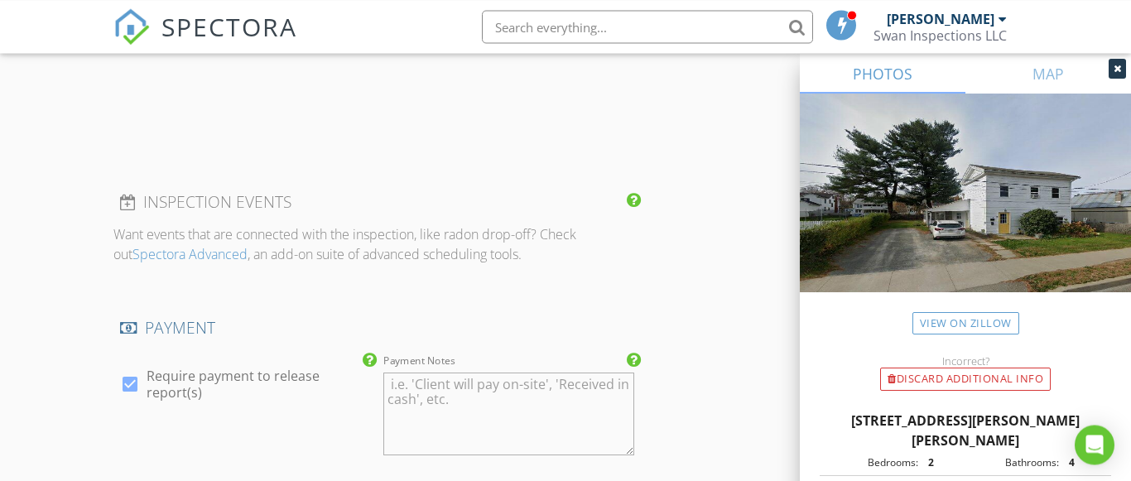
type input "525.0"
type input "150.0"
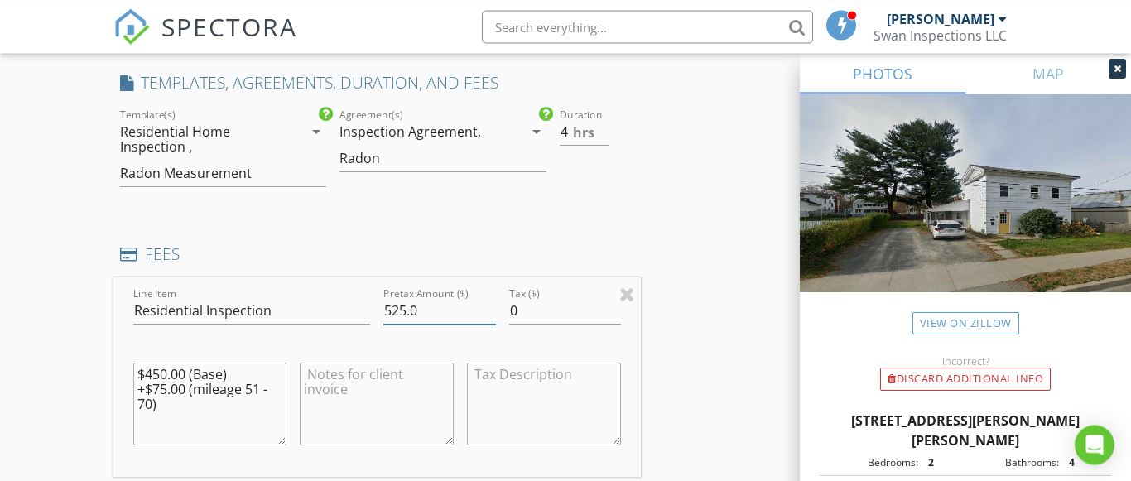
scroll to position [1339, 0]
drag, startPoint x: 424, startPoint y: 306, endPoint x: 368, endPoint y: 312, distance: 55.8
click at [383, 312] on input "525.0" at bounding box center [439, 311] width 112 height 27
type input "450"
click at [660, 367] on div "INSPECTOR(S) check_box Paul Swiontek PRIMARY Paul Swiontek arrow_drop_down chec…" at bounding box center [565, 434] width 905 height 3162
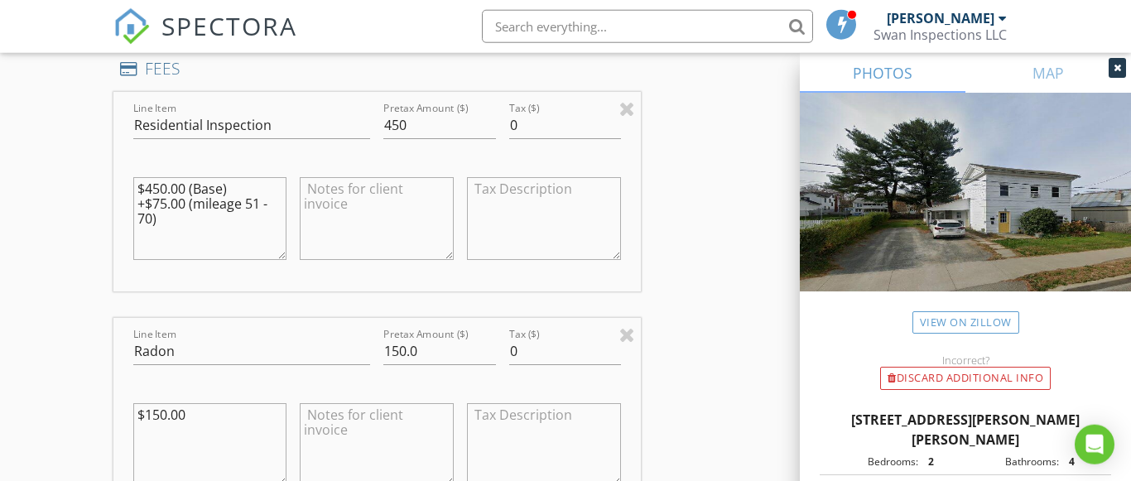
scroll to position [1544, 0]
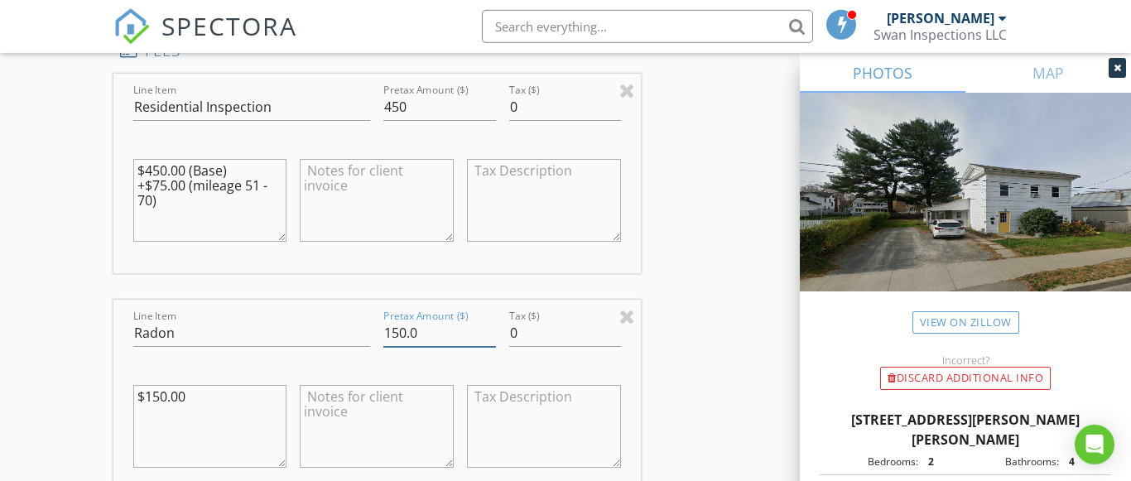
drag, startPoint x: 425, startPoint y: 330, endPoint x: 358, endPoint y: 333, distance: 66.3
click at [383, 333] on input "150.0" at bounding box center [439, 332] width 112 height 27
type input "125"
click at [705, 325] on div "INSPECTOR(S) check_box Paul Swiontek PRIMARY Paul Swiontek arrow_drop_down chec…" at bounding box center [565, 229] width 905 height 3162
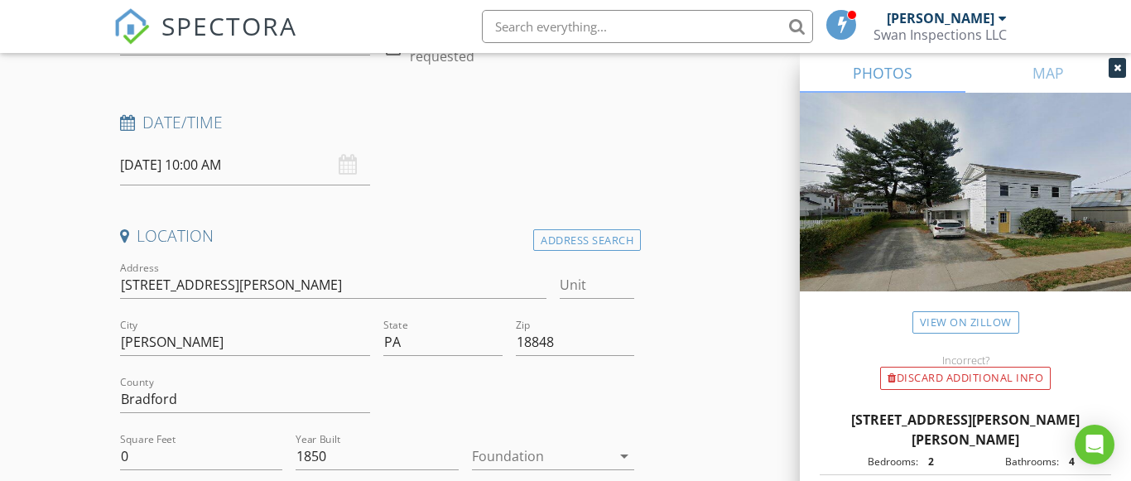
scroll to position [205, 0]
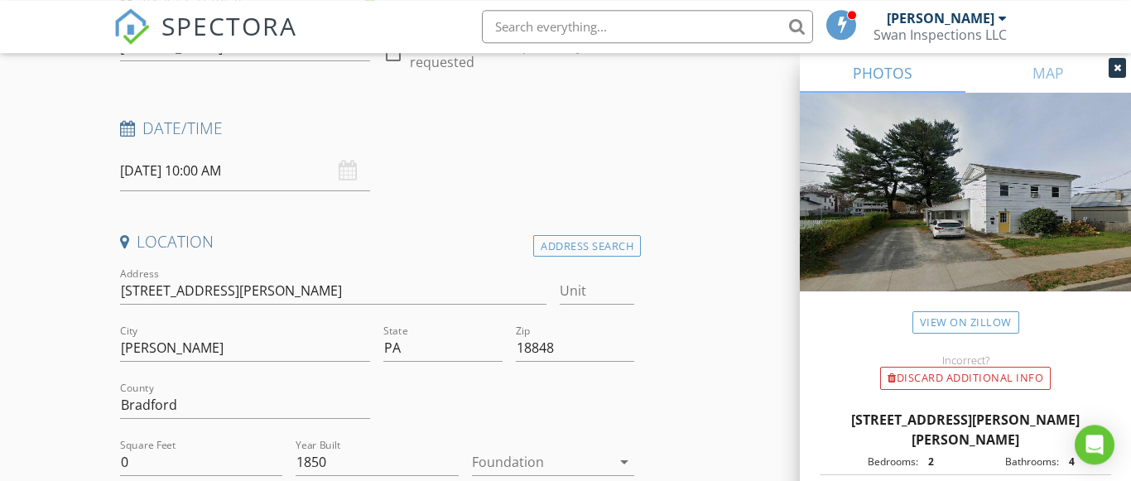
click at [348, 174] on div "08/29/2025 10:00 AM" at bounding box center [245, 171] width 251 height 41
click at [249, 175] on input "08/29/2025 10:00 AM" at bounding box center [245, 171] width 251 height 41
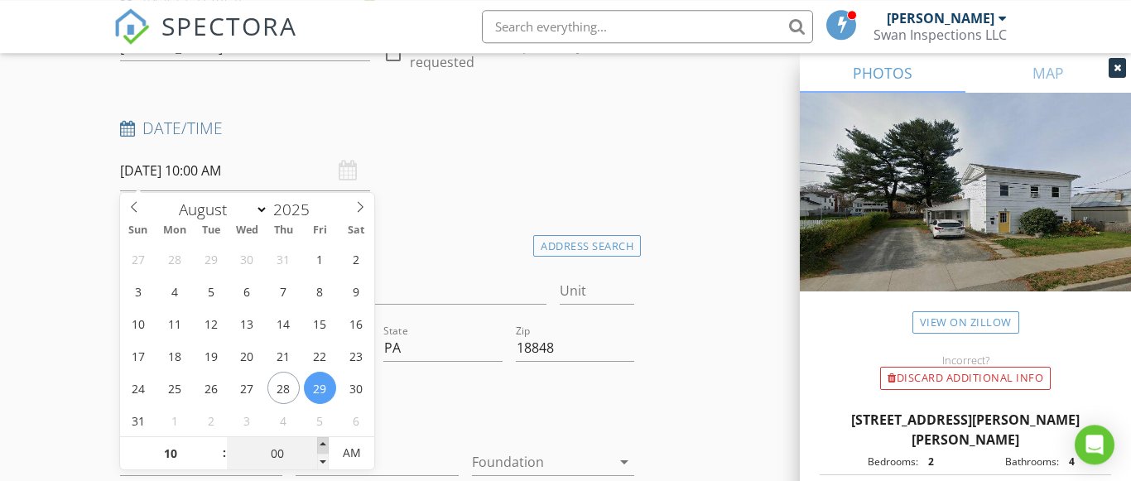
type input "05"
type input "08/29/2025 10:05 AM"
click at [326, 447] on span at bounding box center [323, 445] width 12 height 17
type input "10"
type input "08/29/2025 10:10 AM"
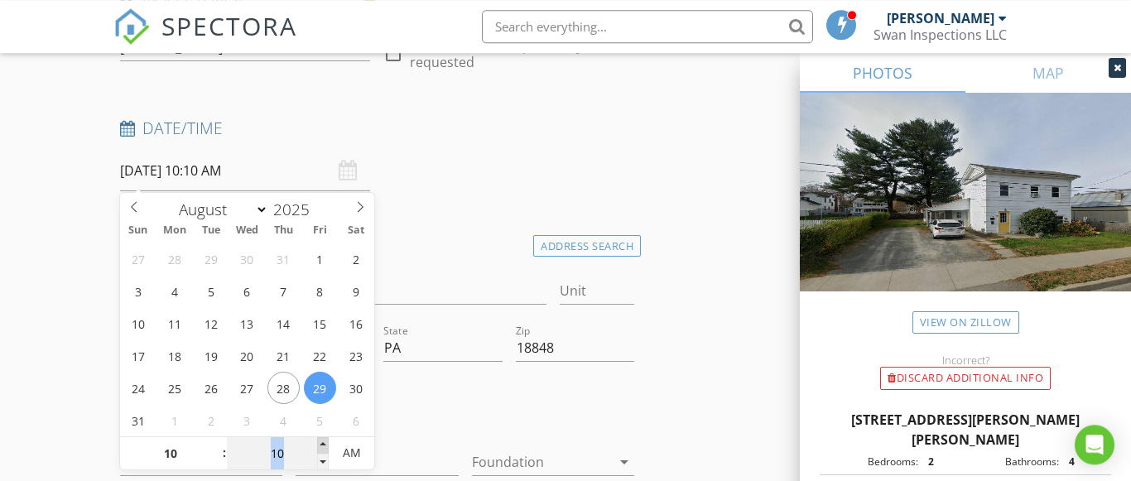
click at [326, 447] on span at bounding box center [323, 445] width 12 height 17
type input "15"
type input "08/29/2025 10:15 AM"
click at [326, 447] on span at bounding box center [323, 445] width 12 height 17
type input "20"
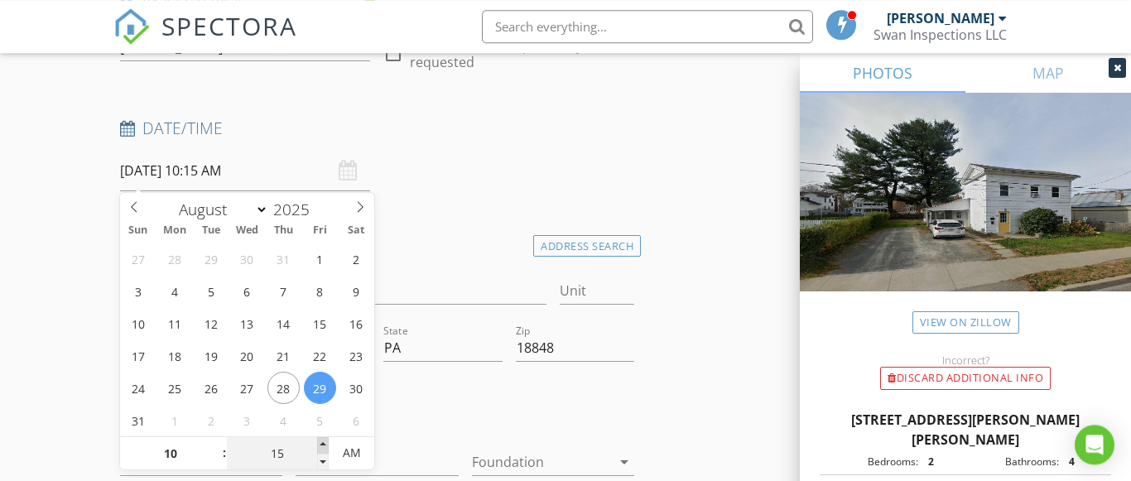
type input "08/29/2025 10:20 AM"
click at [326, 447] on span at bounding box center [323, 445] width 12 height 17
type input "25"
type input "08/29/2025 10:25 AM"
click at [326, 447] on span at bounding box center [323, 445] width 12 height 17
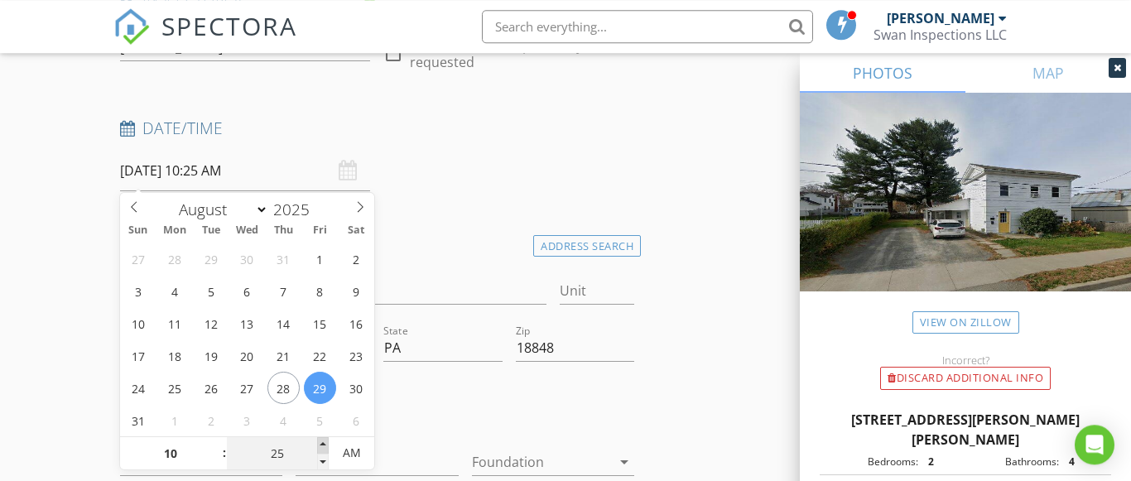
type input "30"
type input "08/29/2025 10:30 AM"
click at [326, 447] on span at bounding box center [323, 445] width 12 height 17
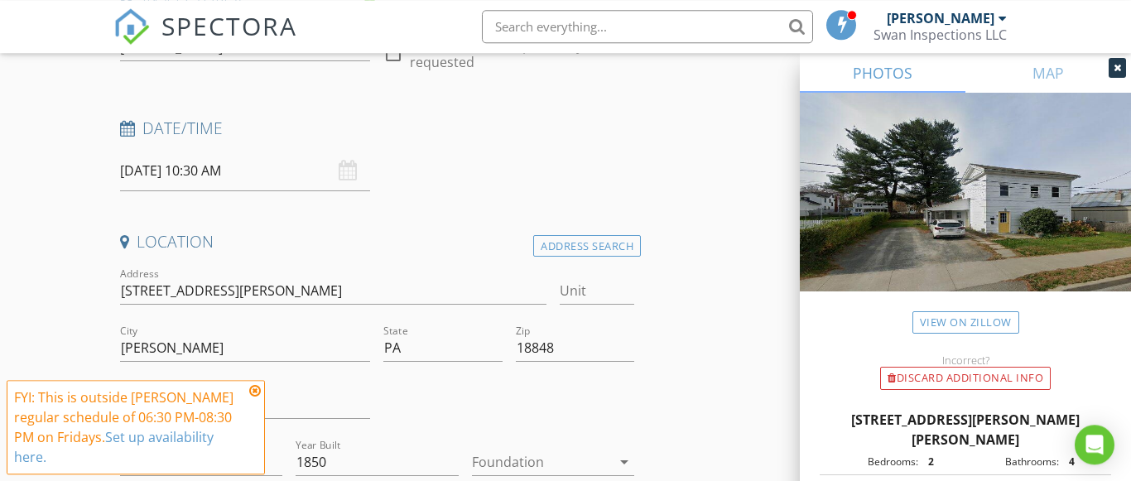
click at [421, 430] on div at bounding box center [509, 406] width 264 height 57
click at [252, 391] on icon at bounding box center [255, 390] width 12 height 13
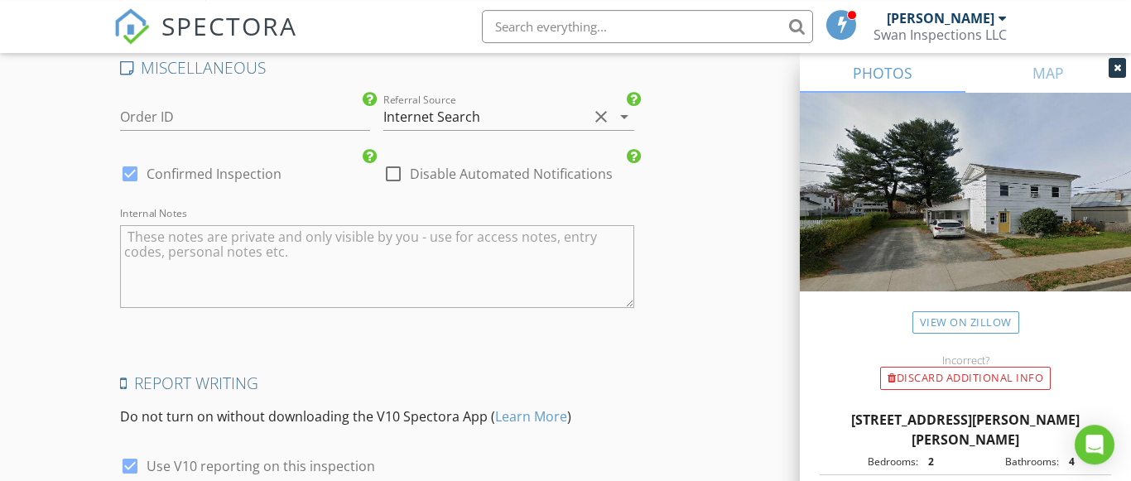
scroll to position [2876, 0]
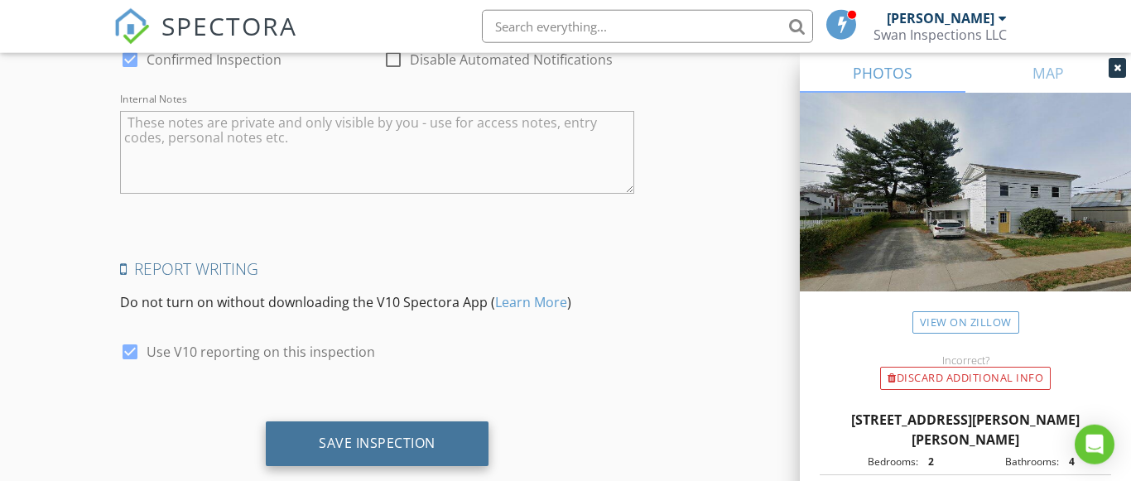
click at [305, 447] on div "Save Inspection" at bounding box center [377, 443] width 223 height 45
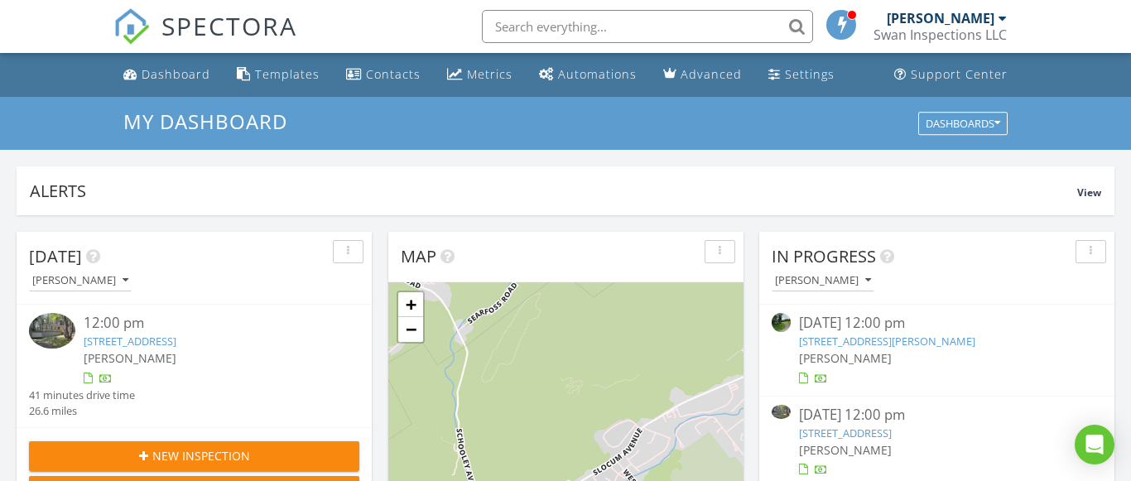
scroll to position [1507, 1131]
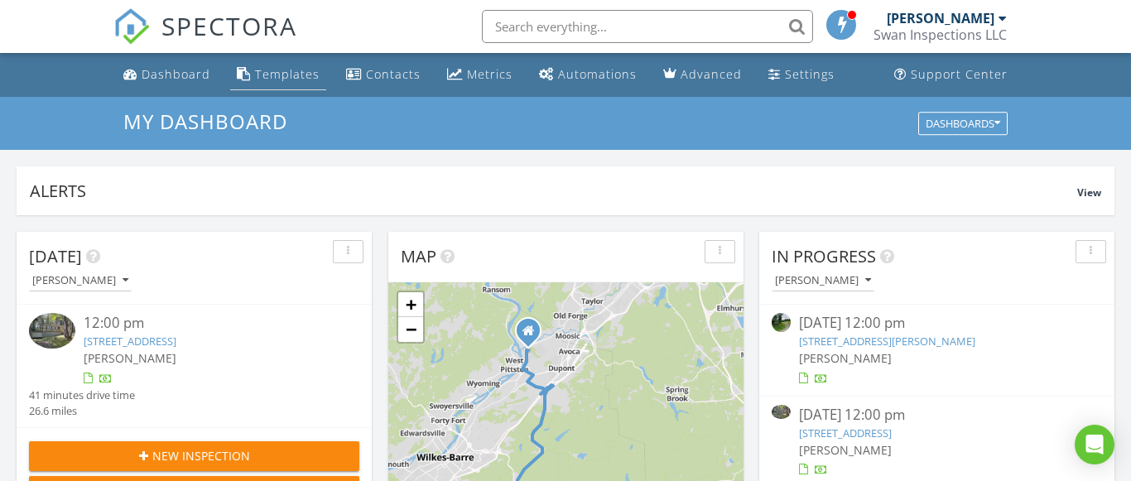
click at [253, 89] on link "Templates" at bounding box center [278, 75] width 96 height 31
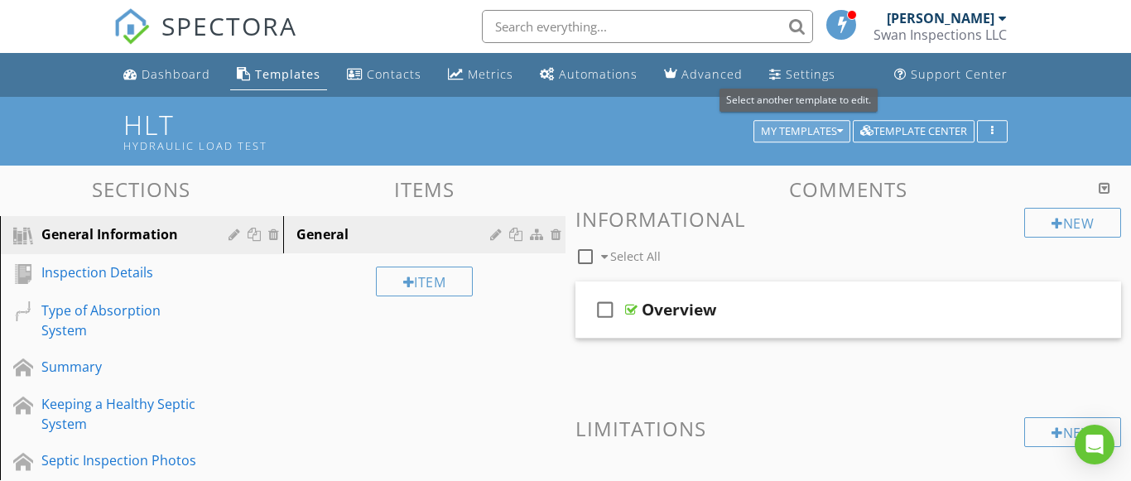
click at [772, 134] on div "My Templates" at bounding box center [802, 132] width 82 height 12
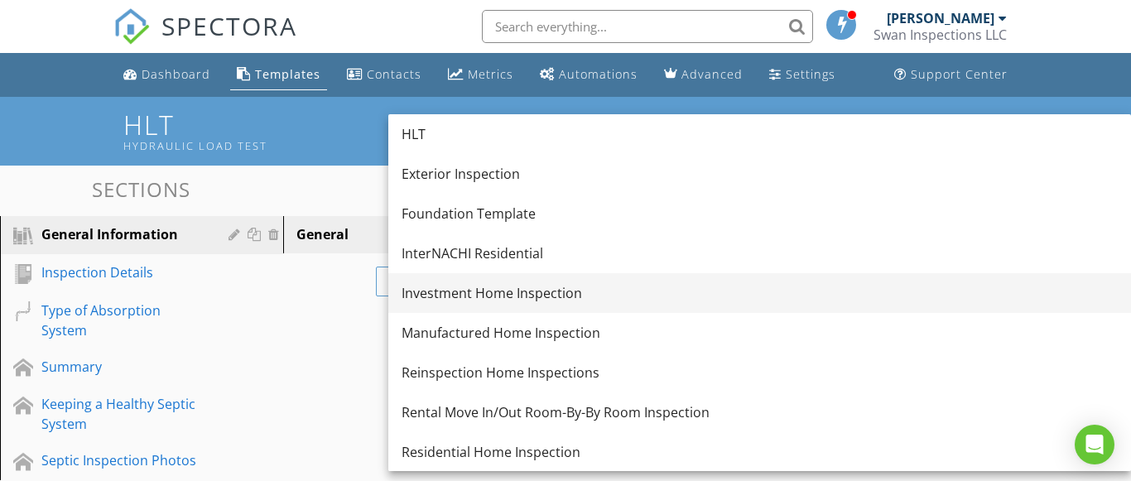
click at [564, 299] on div "Investment Home Inspection" at bounding box center [759, 293] width 716 height 20
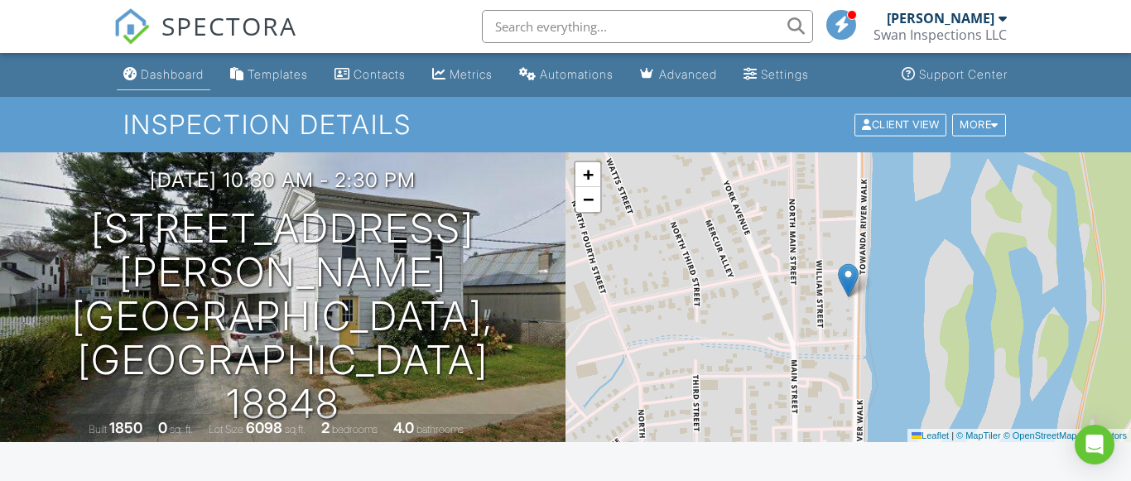
click at [189, 76] on div "Dashboard" at bounding box center [172, 74] width 63 height 14
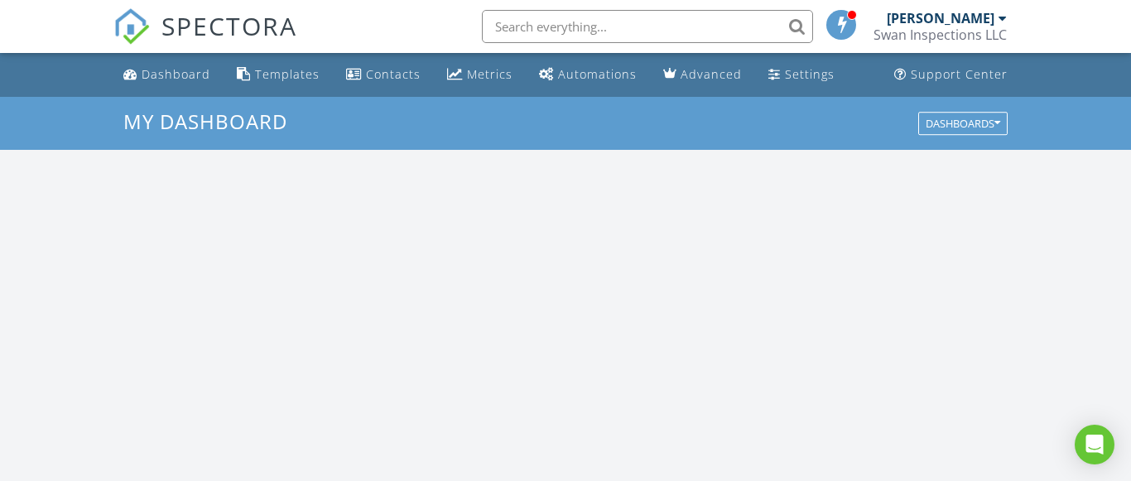
scroll to position [1507, 1131]
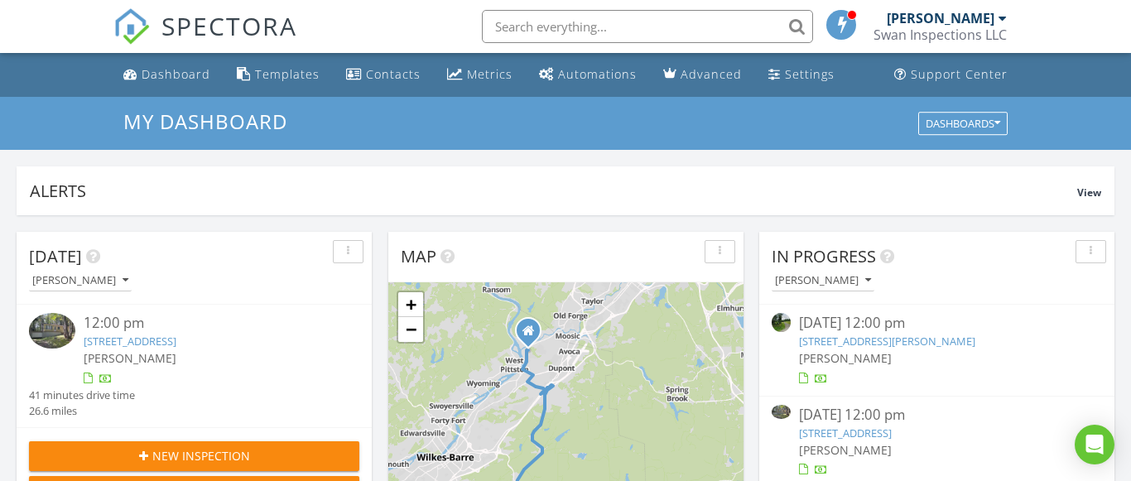
click at [833, 425] on div "[DATE] 12:00 pm" at bounding box center [937, 415] width 276 height 21
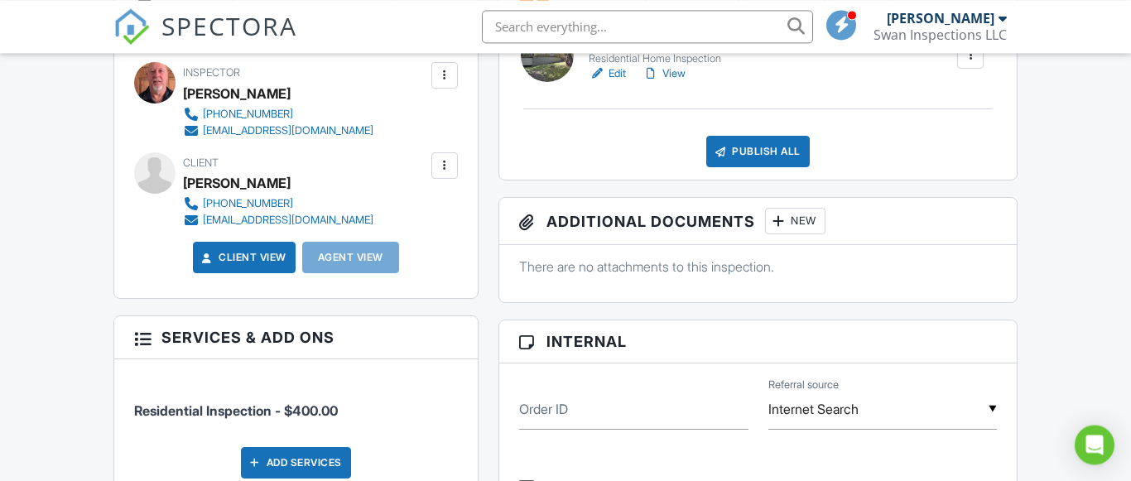
scroll to position [381, 0]
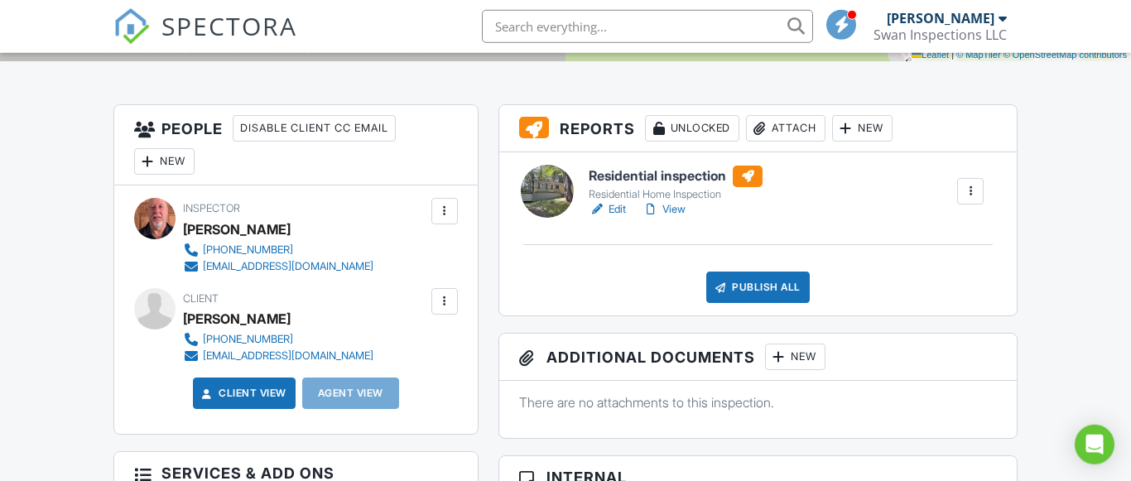
click at [634, 175] on h6 "Residential inspection" at bounding box center [675, 177] width 174 height 22
